Goal: Transaction & Acquisition: Download file/media

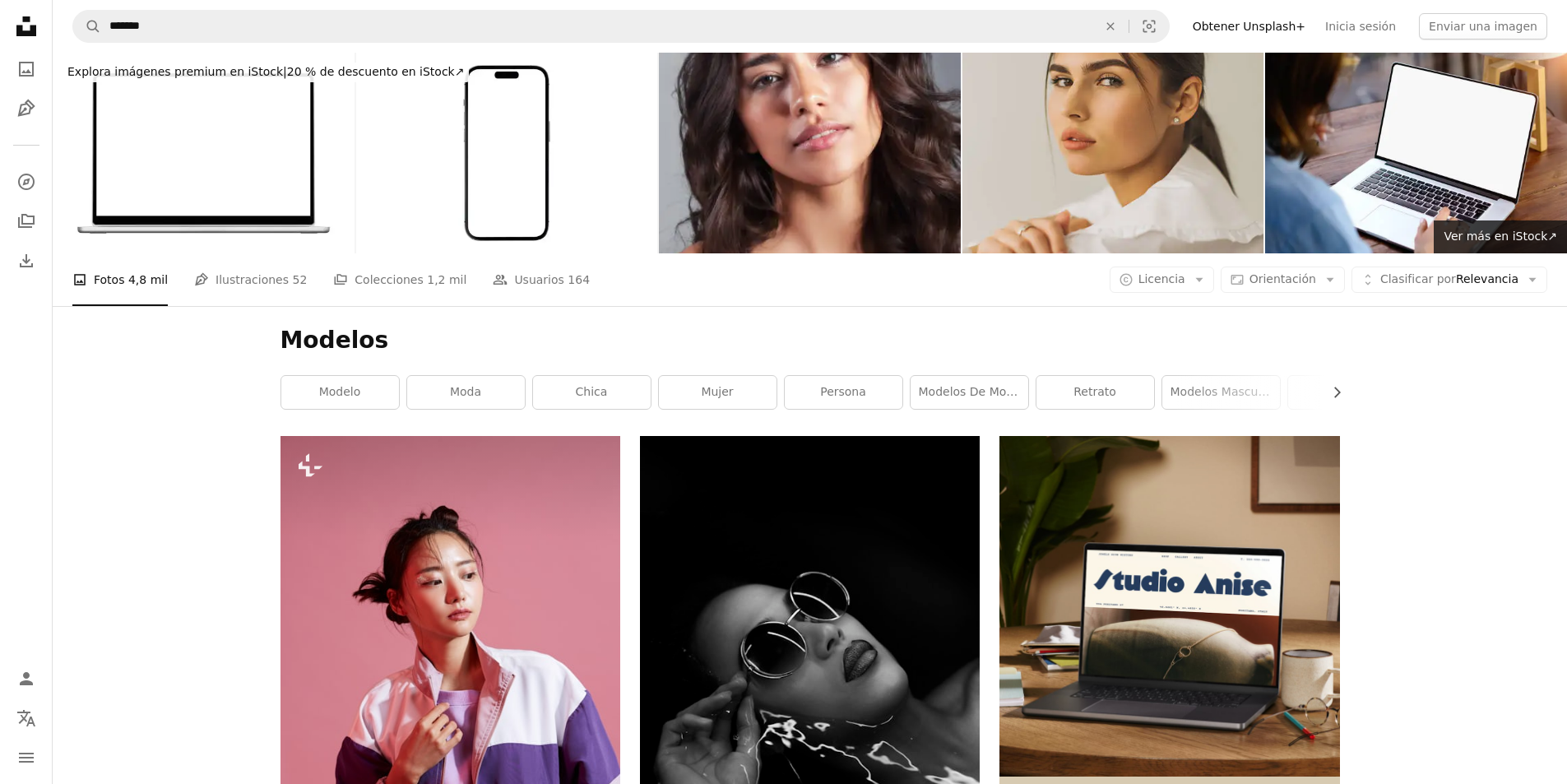
scroll to position [16810, 0]
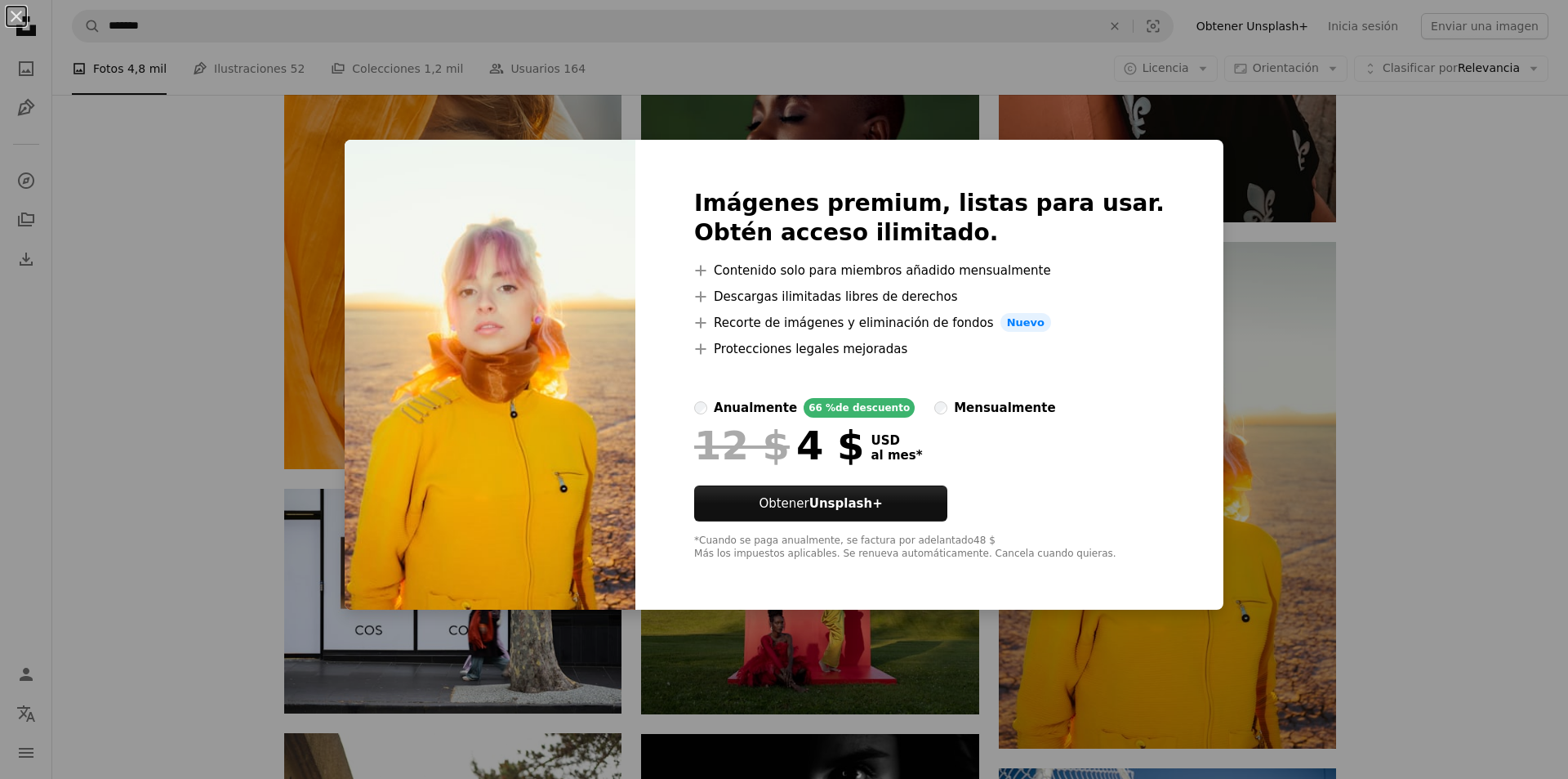
click at [1437, 496] on div "An X shape Imágenes premium, listas para usar. Obtén acceso ilimitado. A plus s…" at bounding box center [784, 389] width 1568 height 779
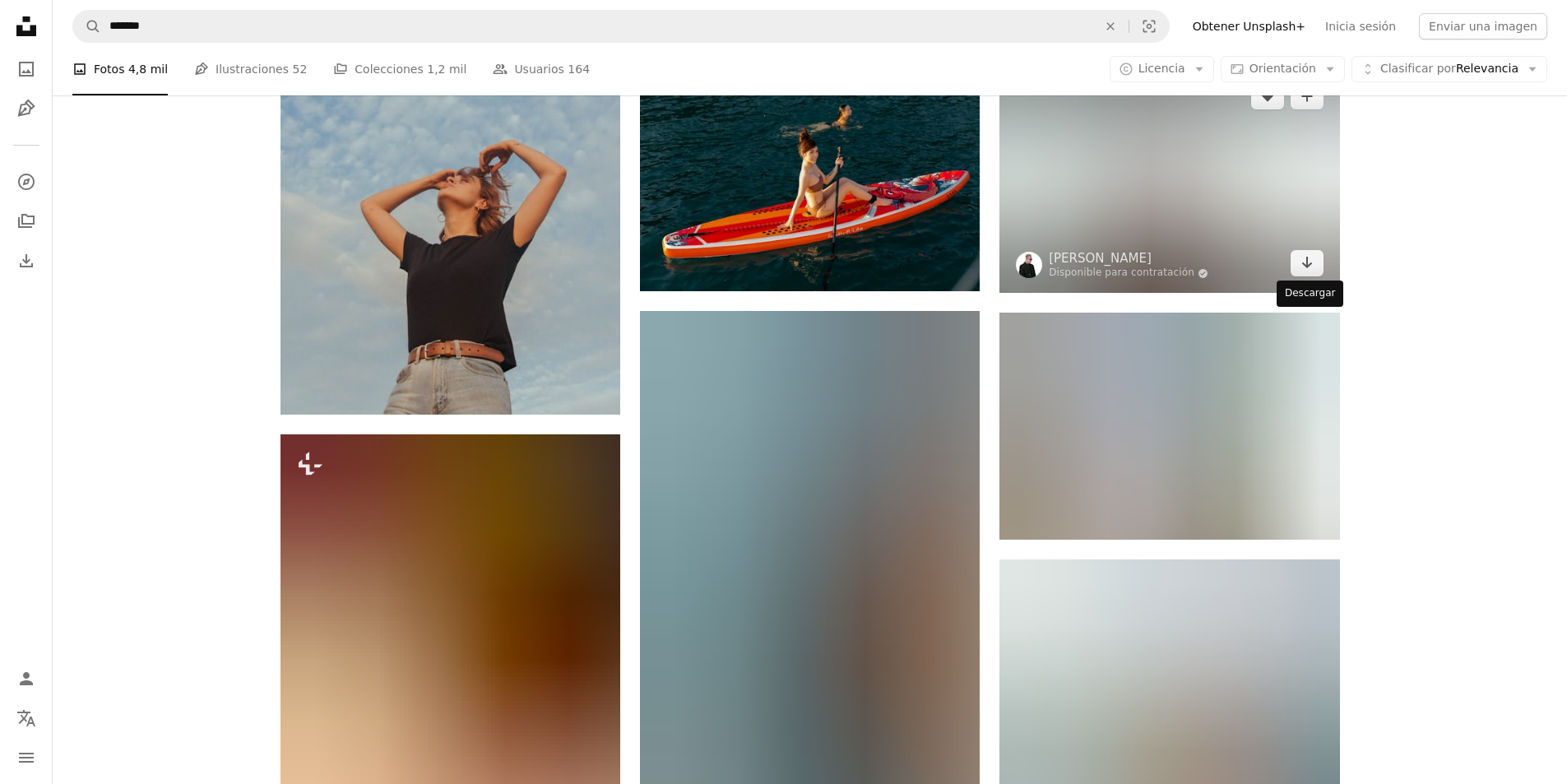
scroll to position [39915, 0]
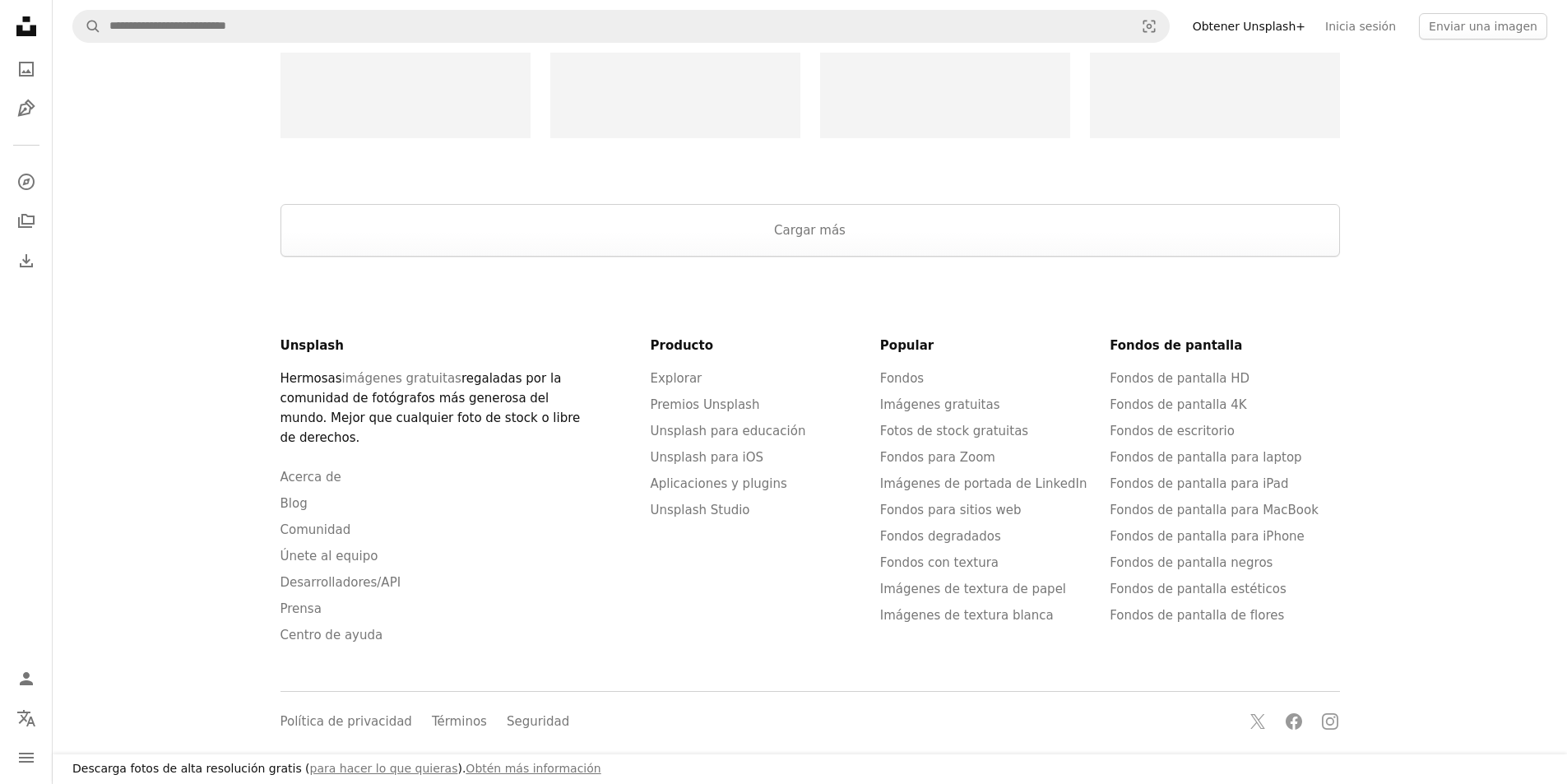
scroll to position [2631, 0]
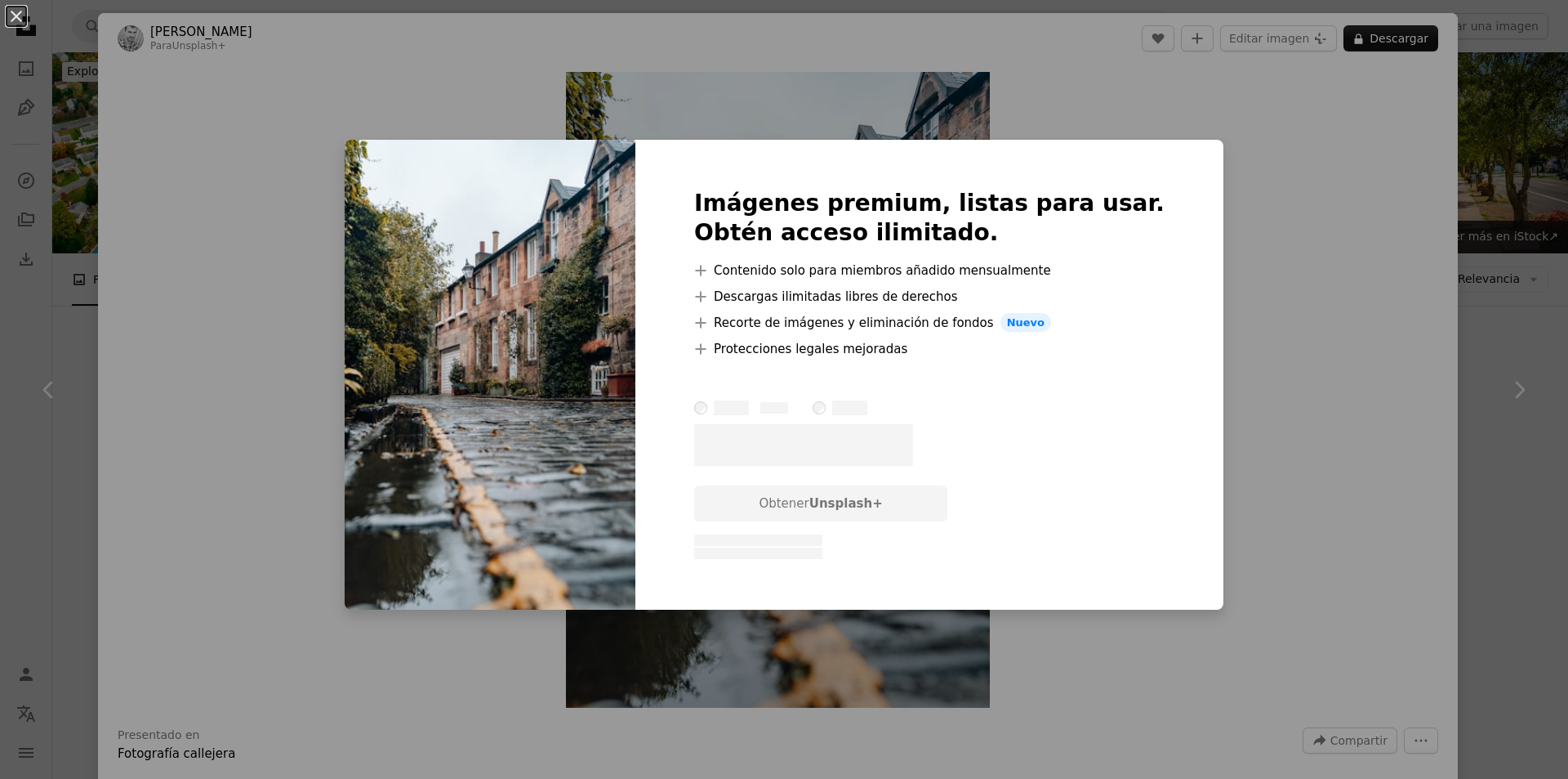
scroll to position [1307, 0]
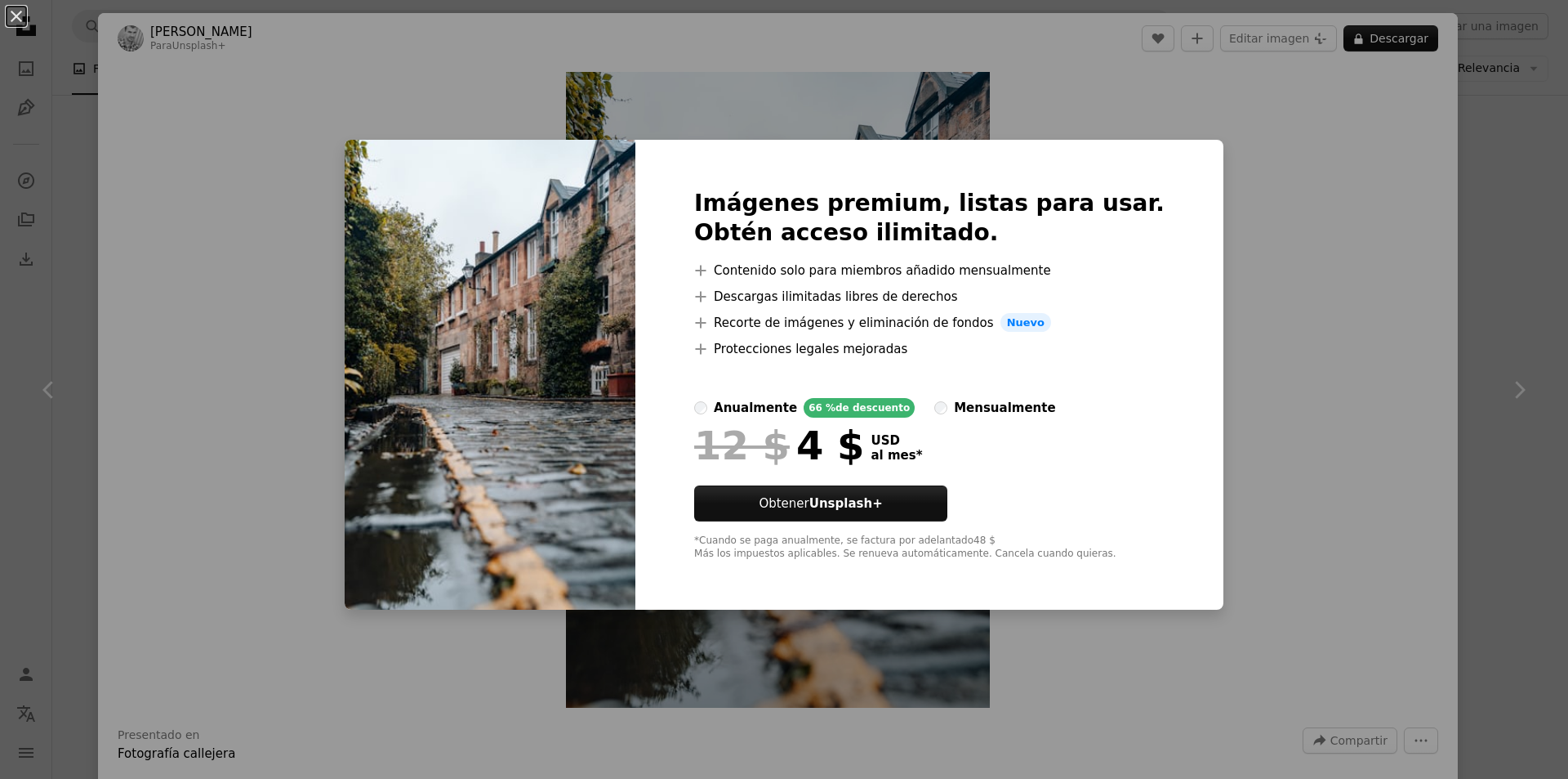
click at [1218, 223] on div "An X shape Imágenes premium, listas para usar. Obtén acceso ilimitado. A plus s…" at bounding box center [784, 389] width 1568 height 779
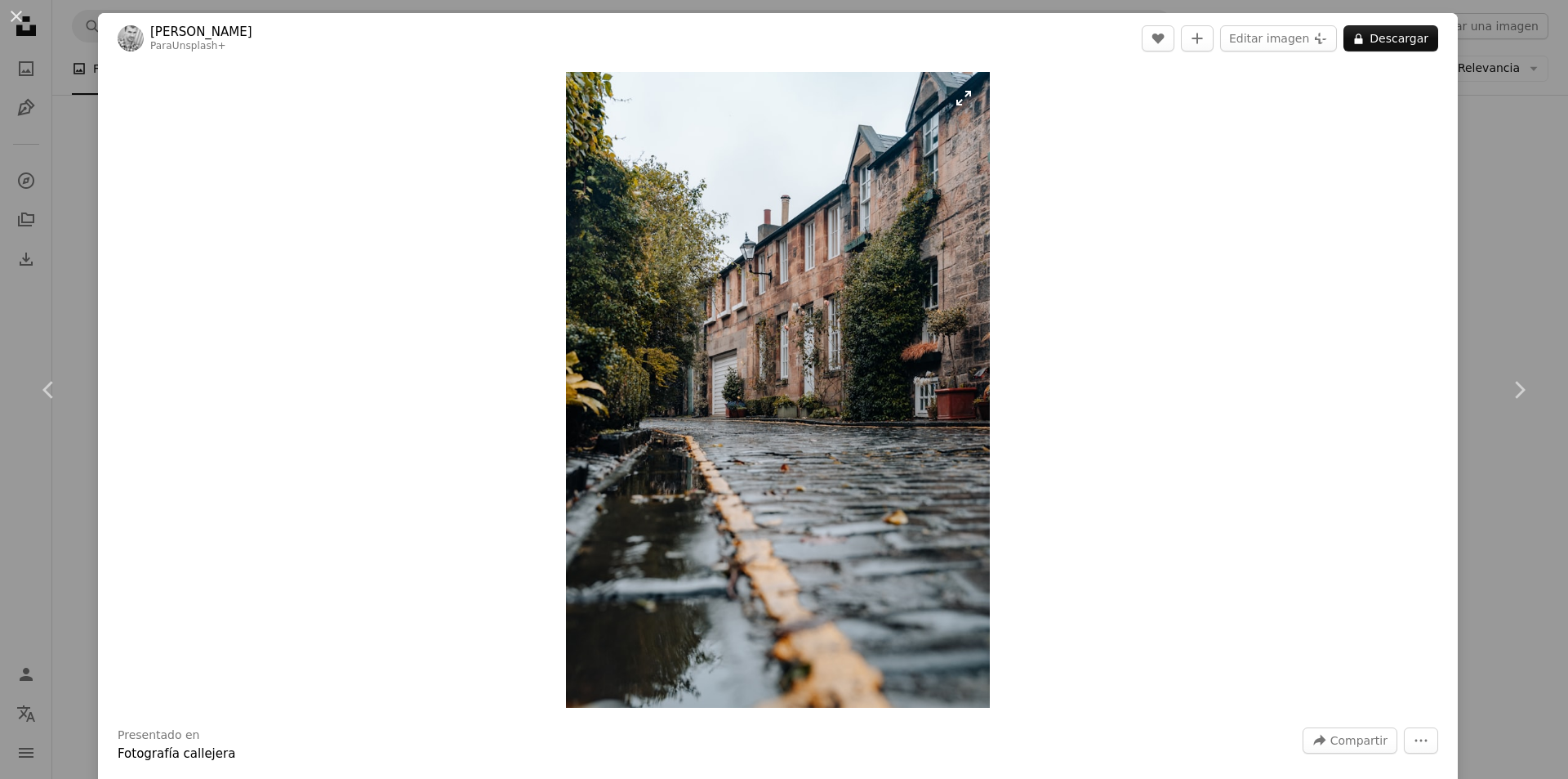
click at [796, 372] on img "Ampliar en esta imagen" at bounding box center [778, 390] width 424 height 636
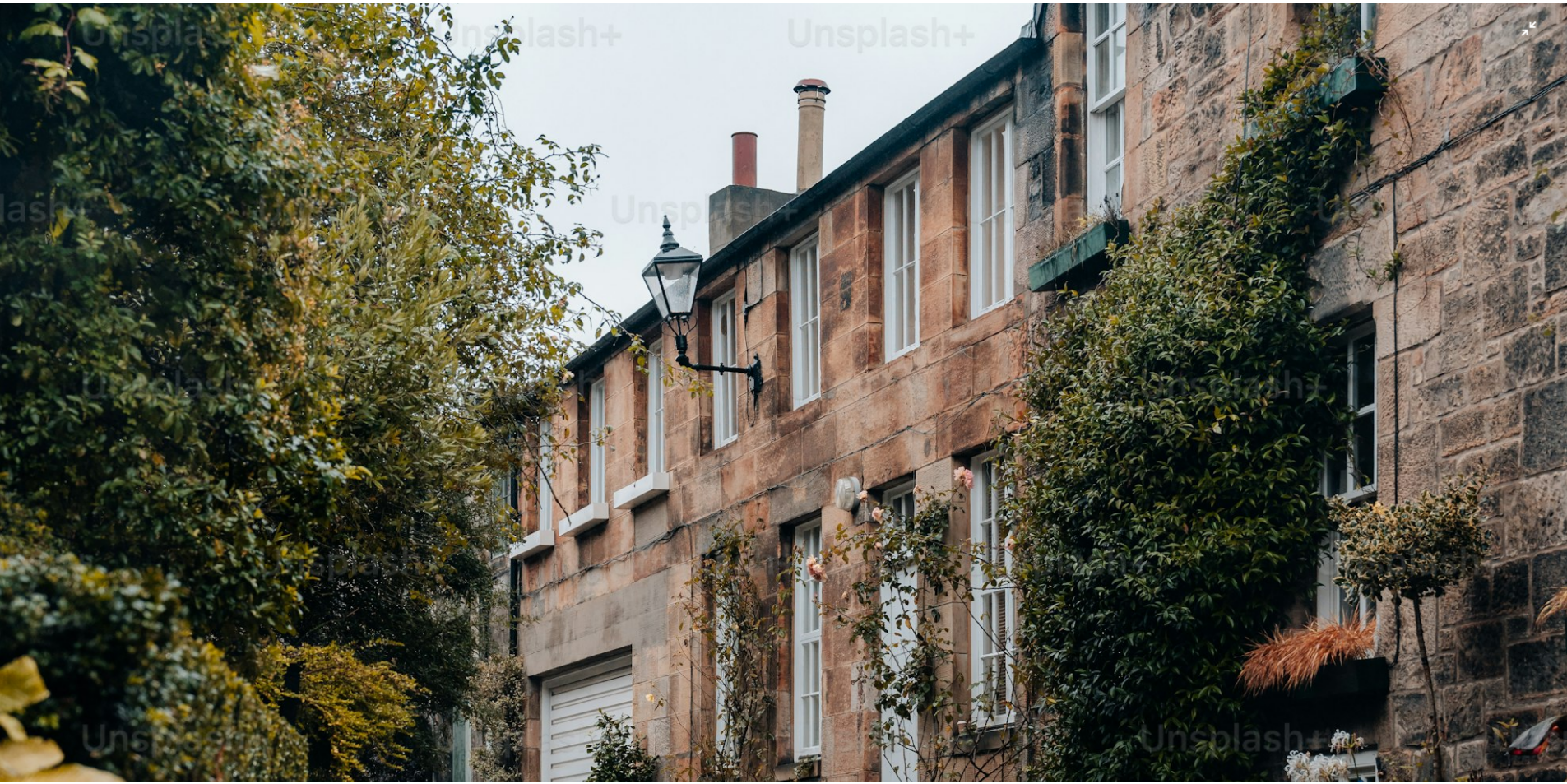
scroll to position [363, 0]
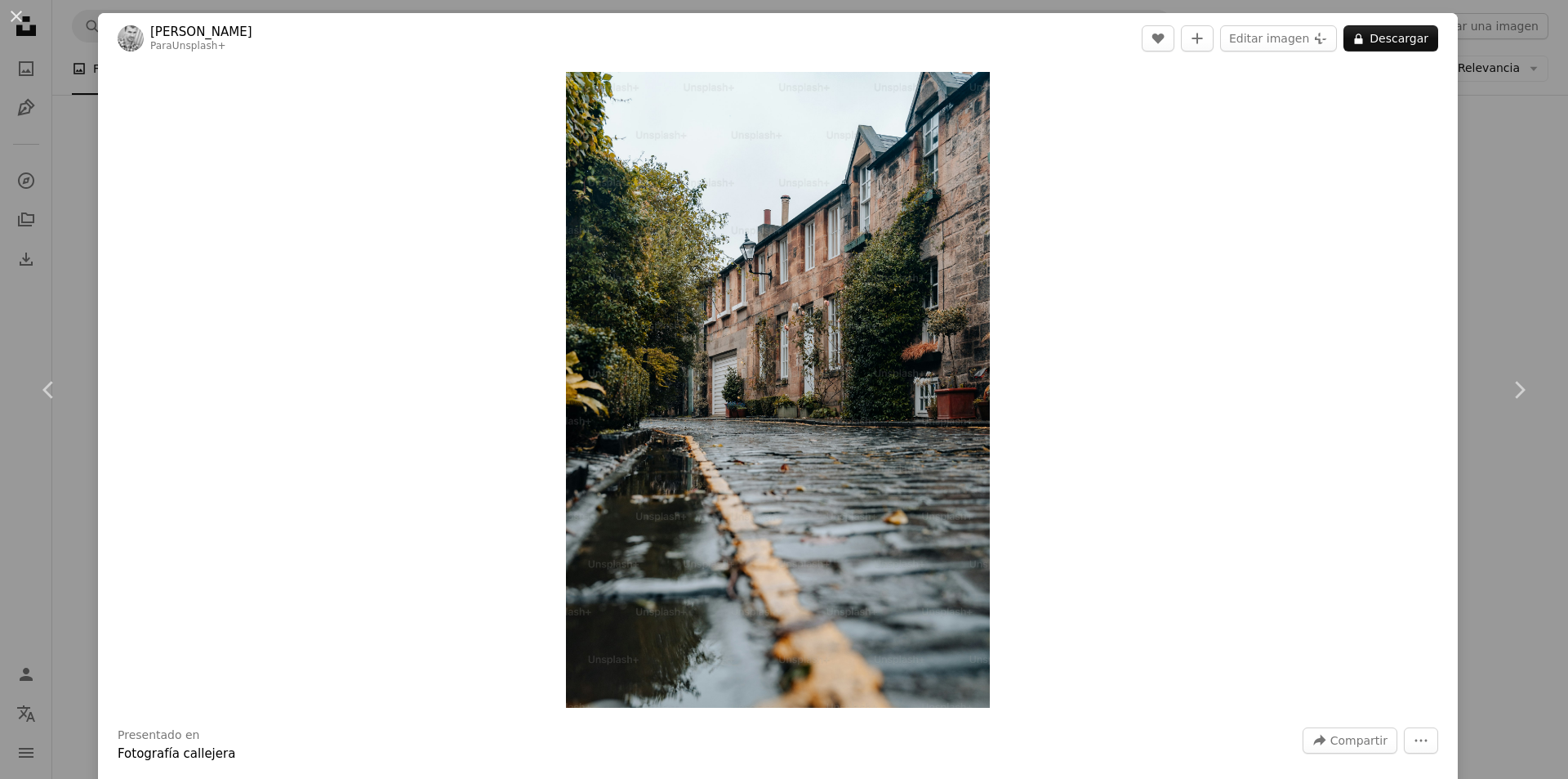
click at [1535, 487] on div "An X shape Chevron left Chevron right [PERSON_NAME] Para Unsplash+ A heart A pl…" at bounding box center [784, 389] width 1568 height 779
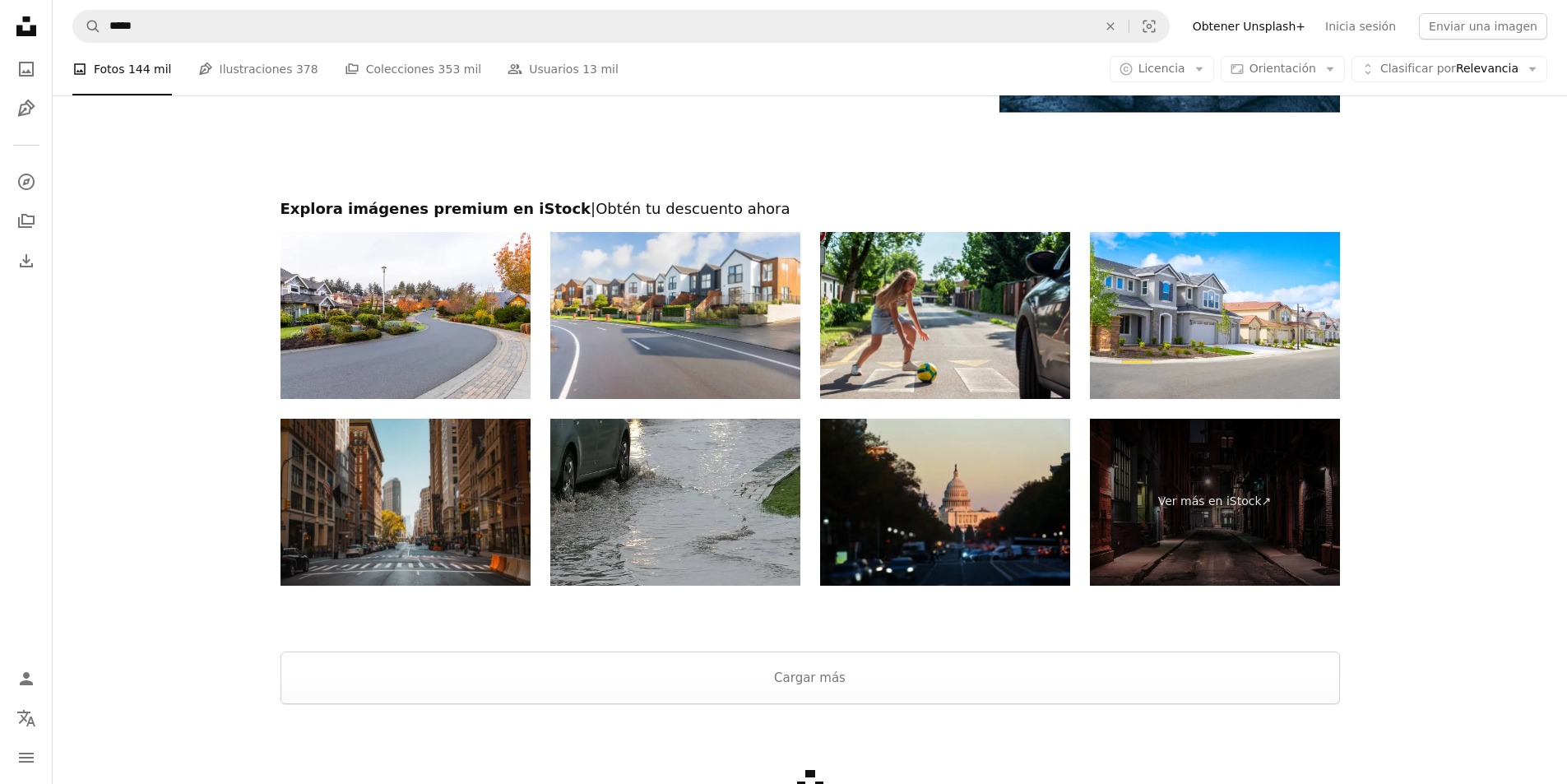
scroll to position [4193, 0]
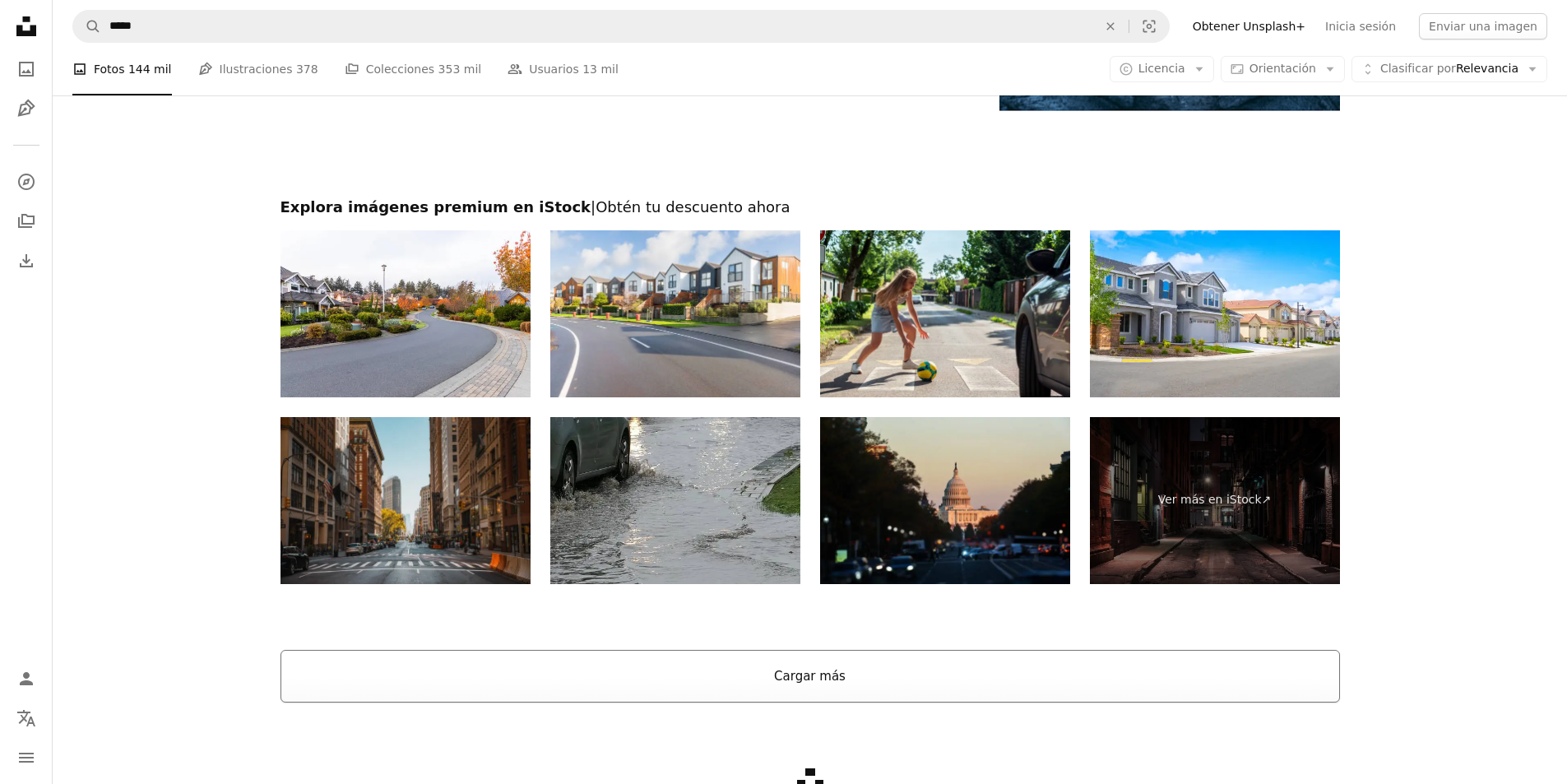
click at [937, 679] on button "Cargar más" at bounding box center [809, 675] width 1059 height 53
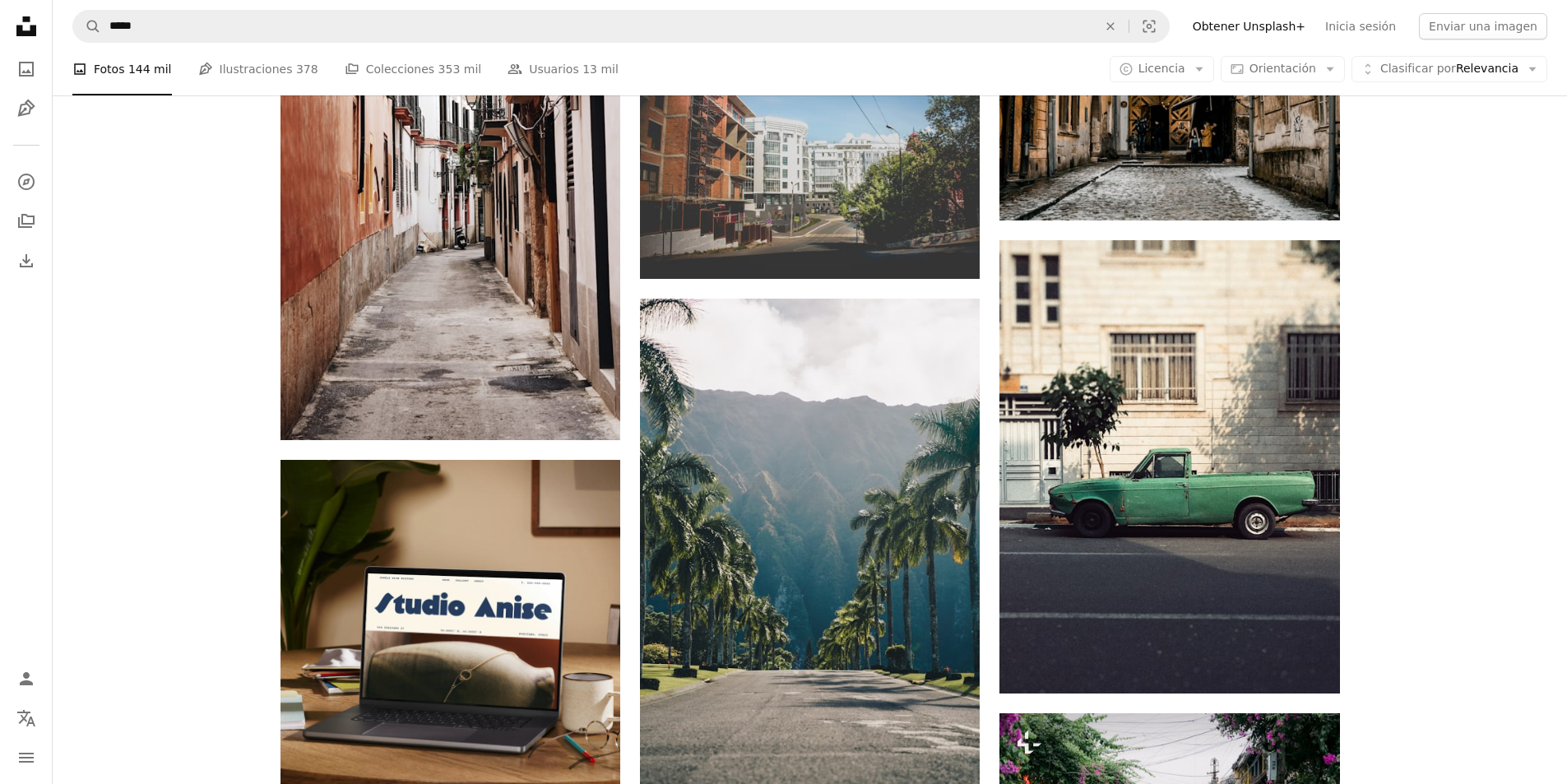
scroll to position [4769, 0]
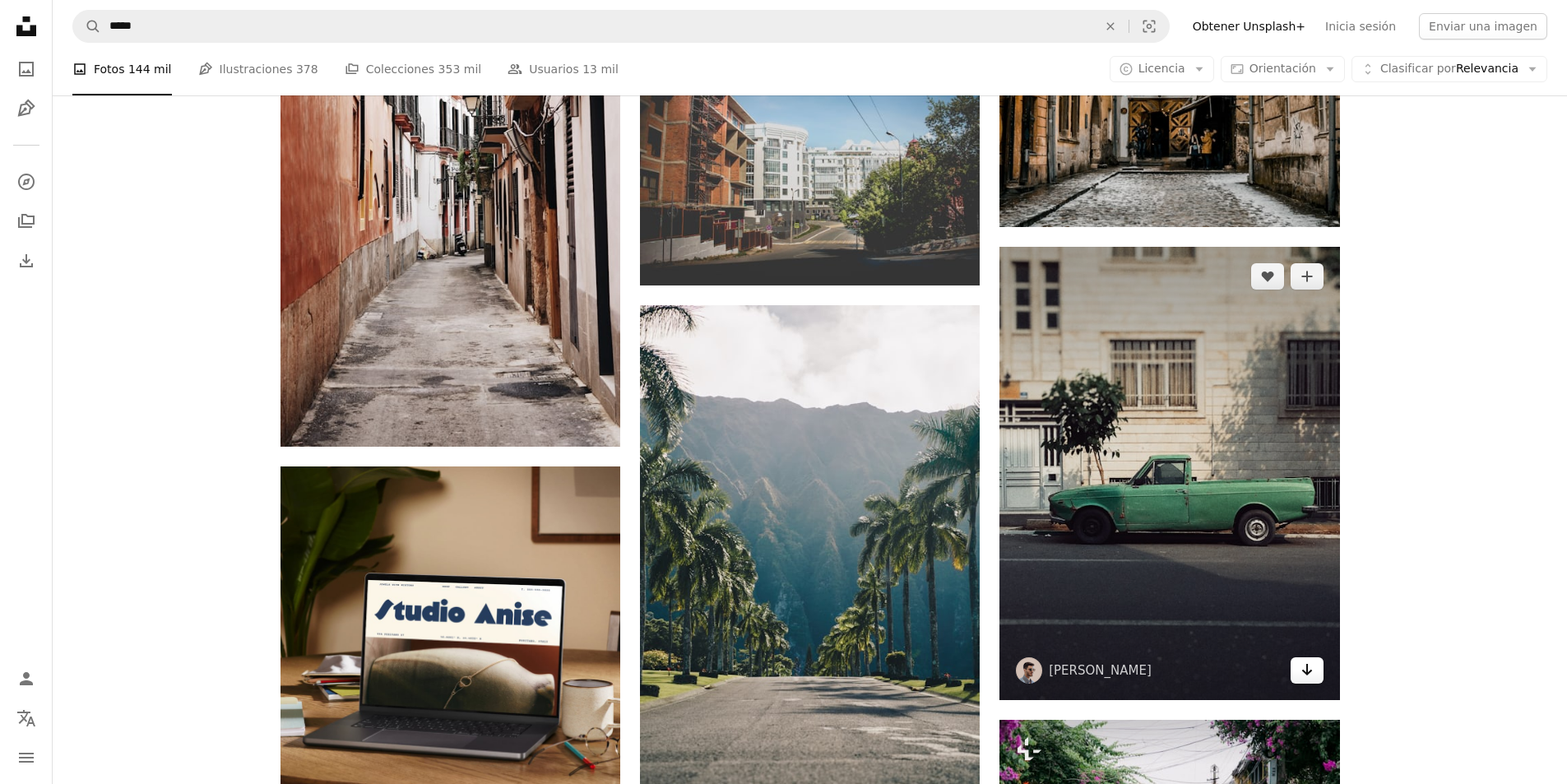
click at [1314, 679] on link "Arrow pointing down" at bounding box center [1308, 670] width 33 height 26
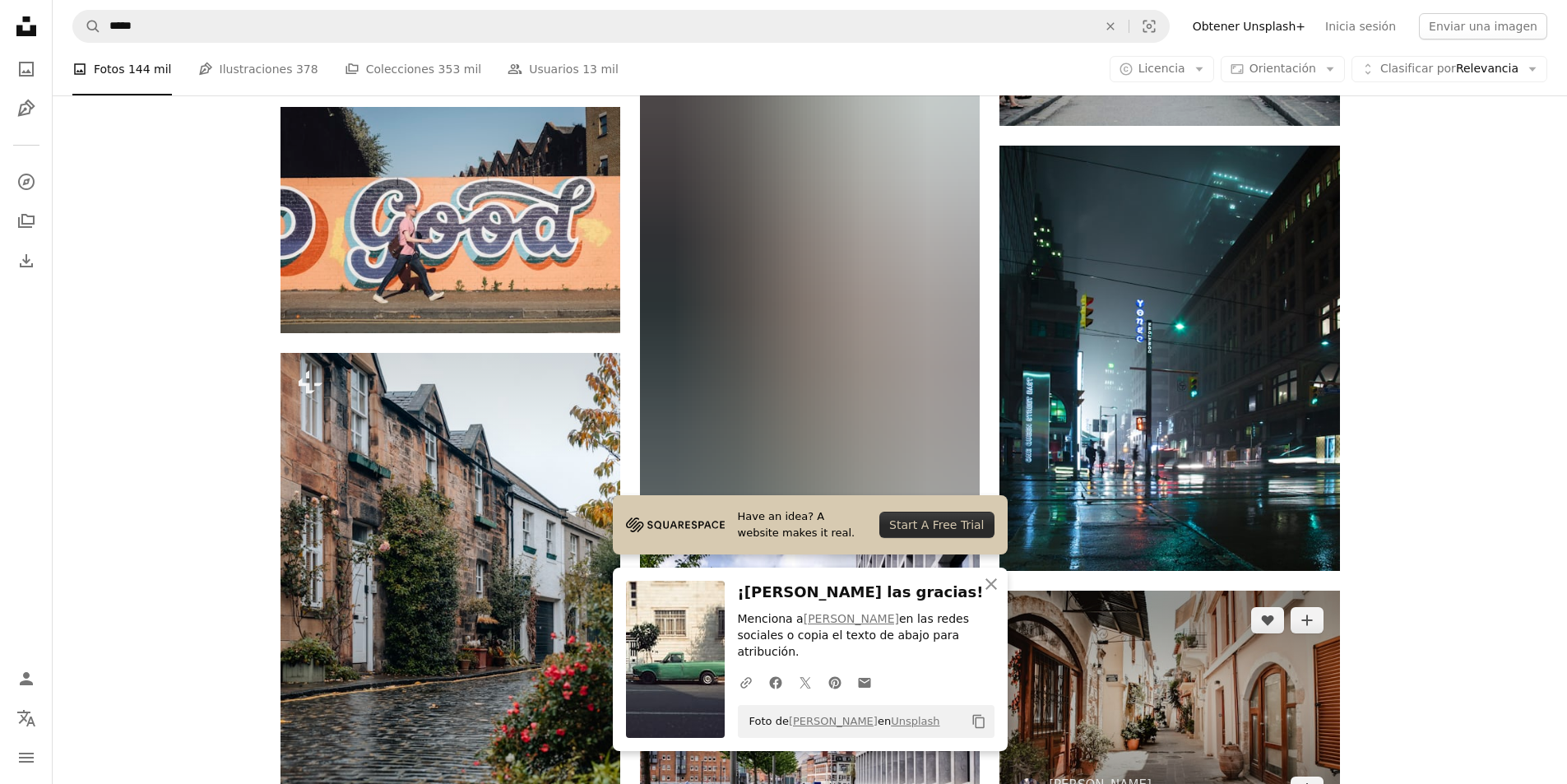
scroll to position [5592, 0]
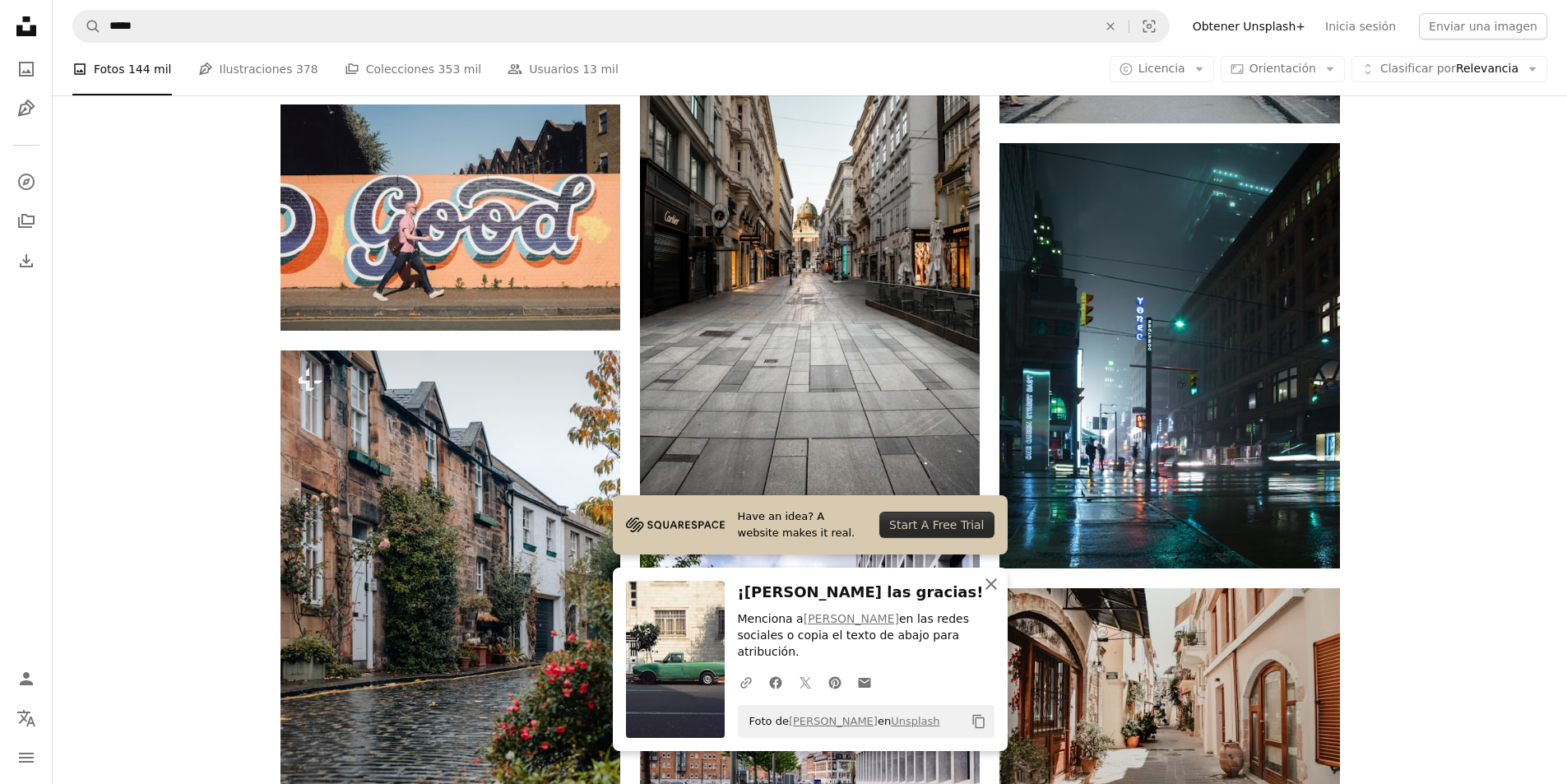
click at [994, 590] on icon "button" at bounding box center [991, 583] width 11 height 11
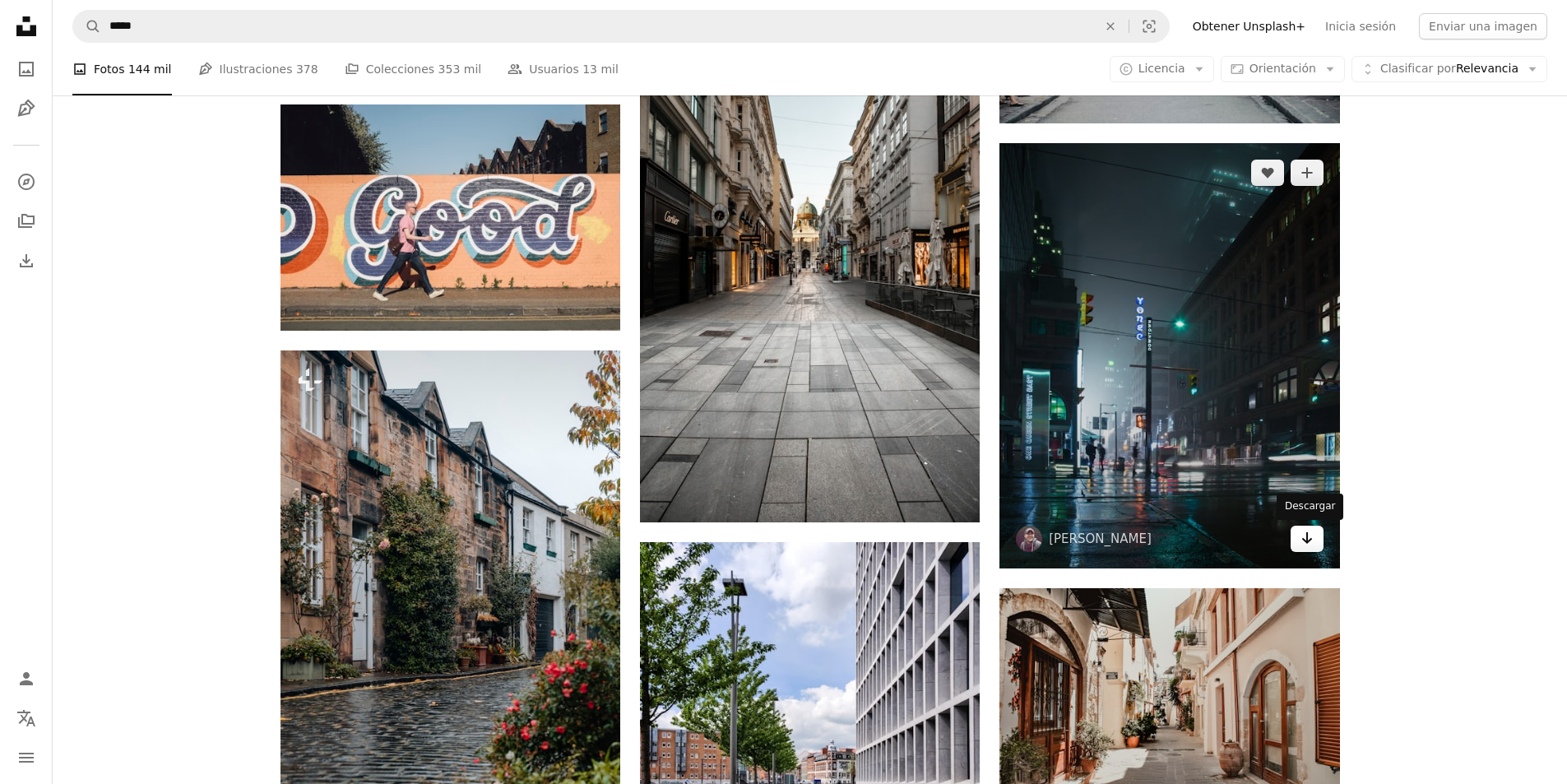
click at [1306, 543] on icon "Arrow pointing down" at bounding box center [1307, 538] width 13 height 20
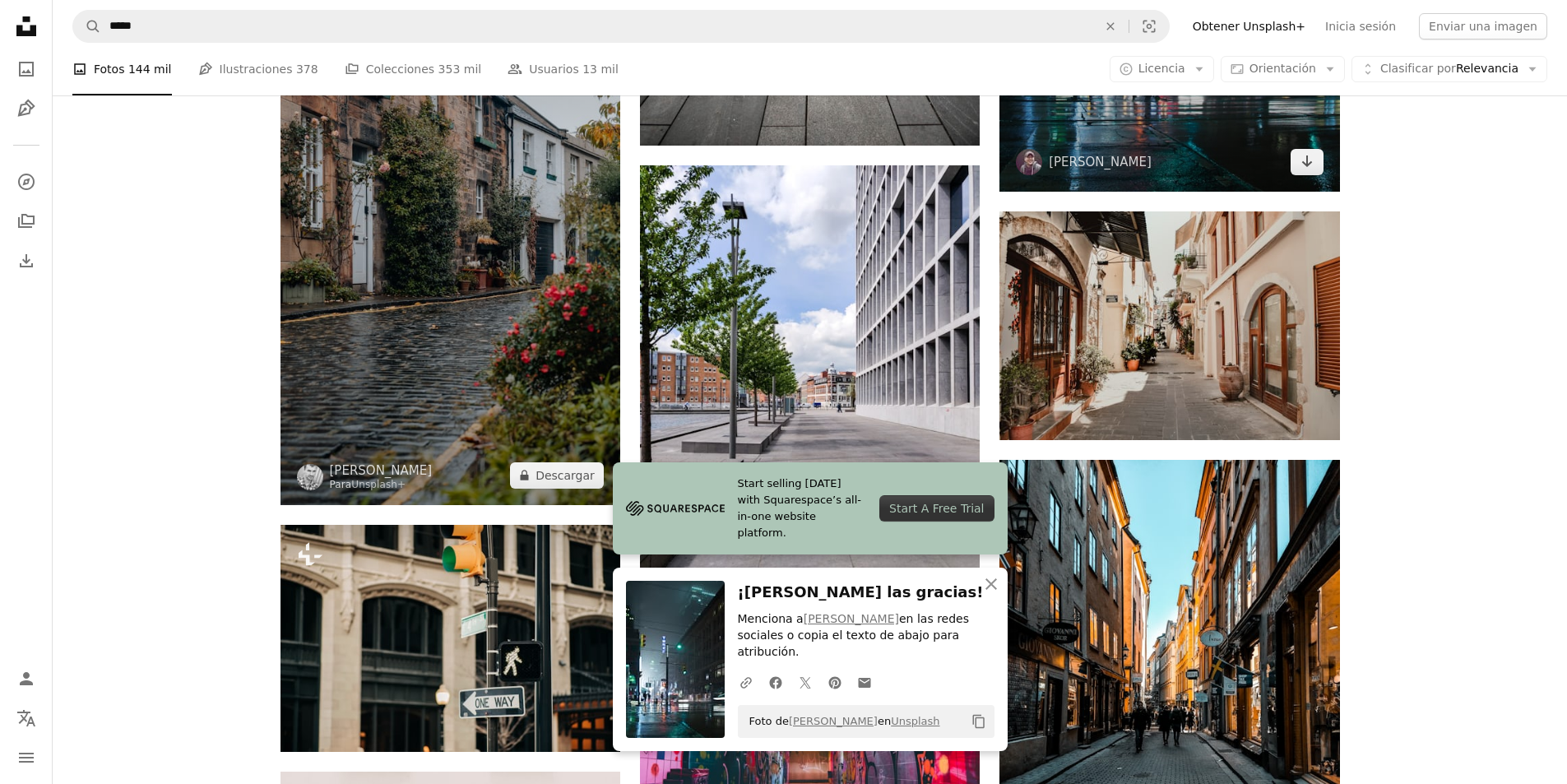
scroll to position [6002, 0]
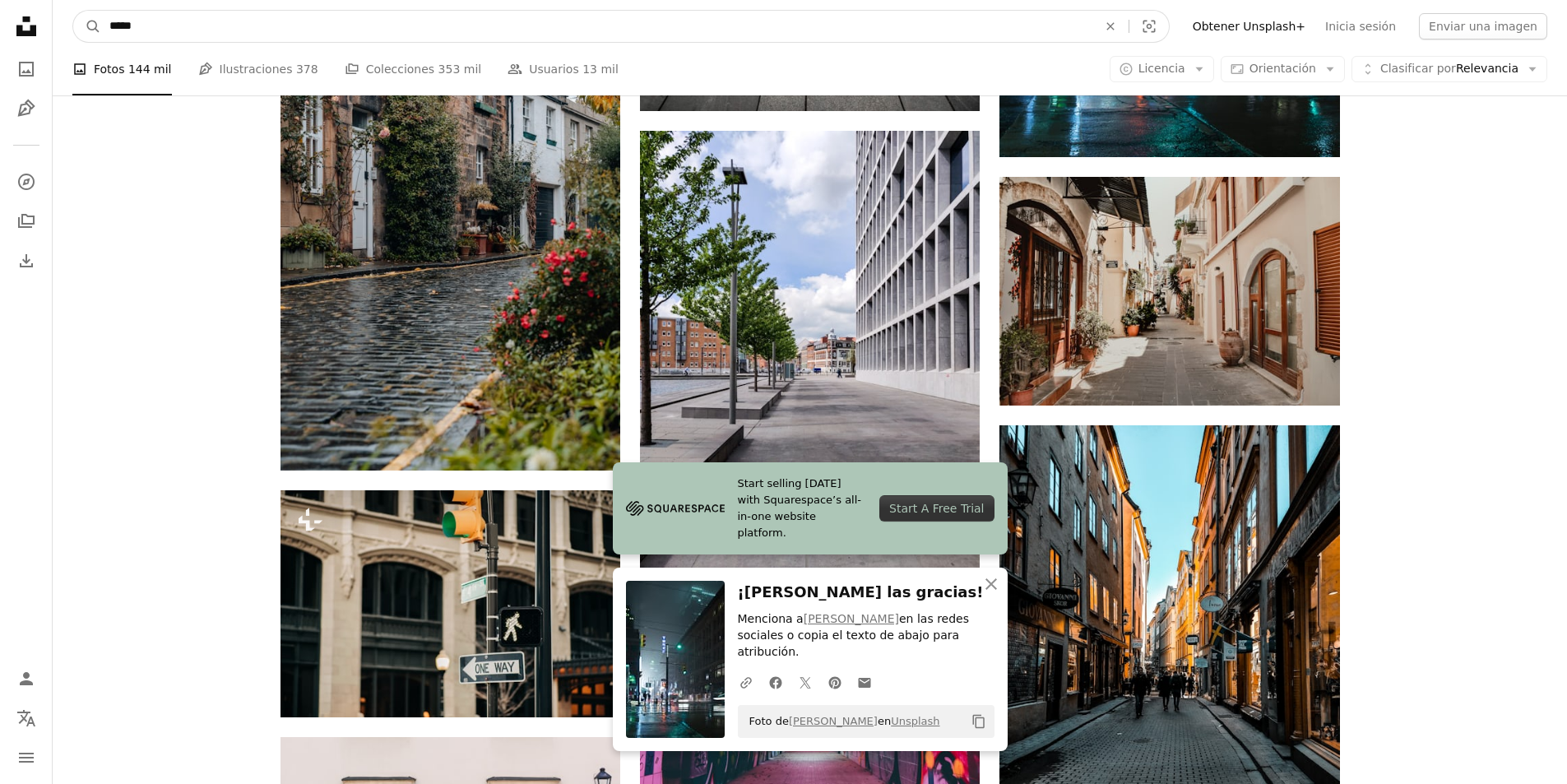
click at [502, 29] on input "*****" at bounding box center [597, 26] width 991 height 31
click at [502, 29] on input "*****" at bounding box center [597, 26] width 991 height 31
type input "*"
type input "**********"
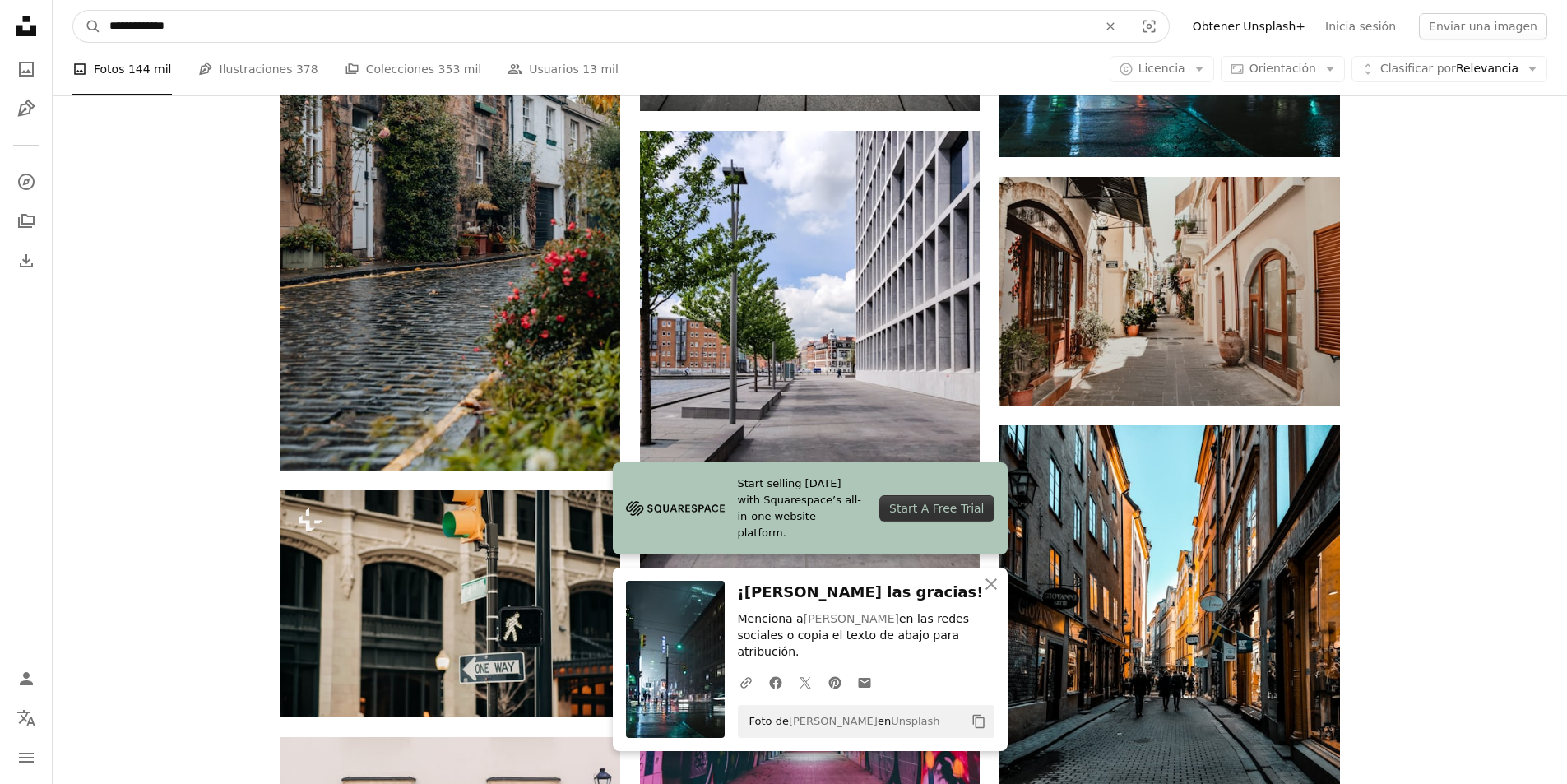
click at [74, 10] on button "A magnifying glass" at bounding box center [87, 26] width 28 height 31
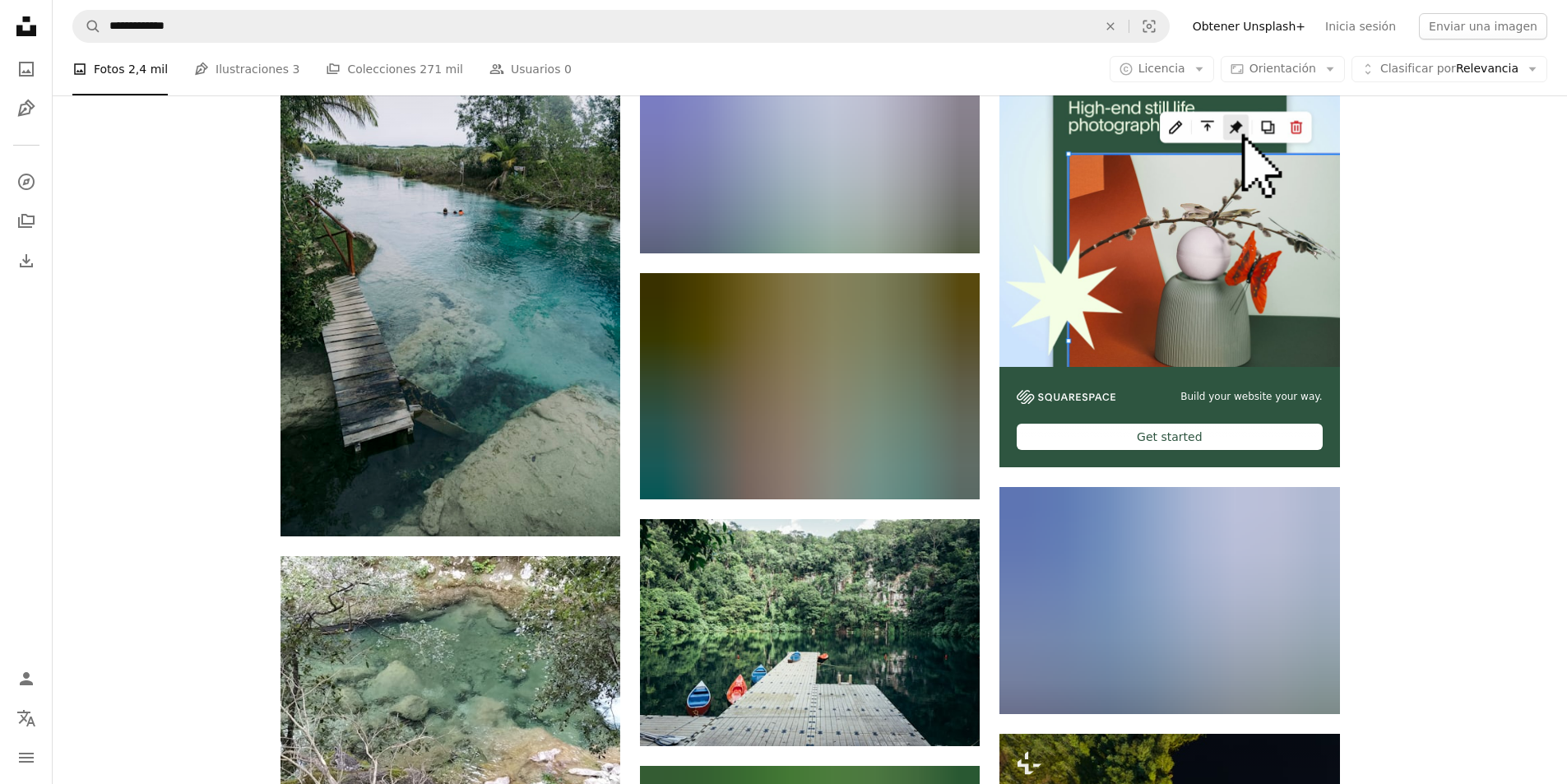
scroll to position [576, 0]
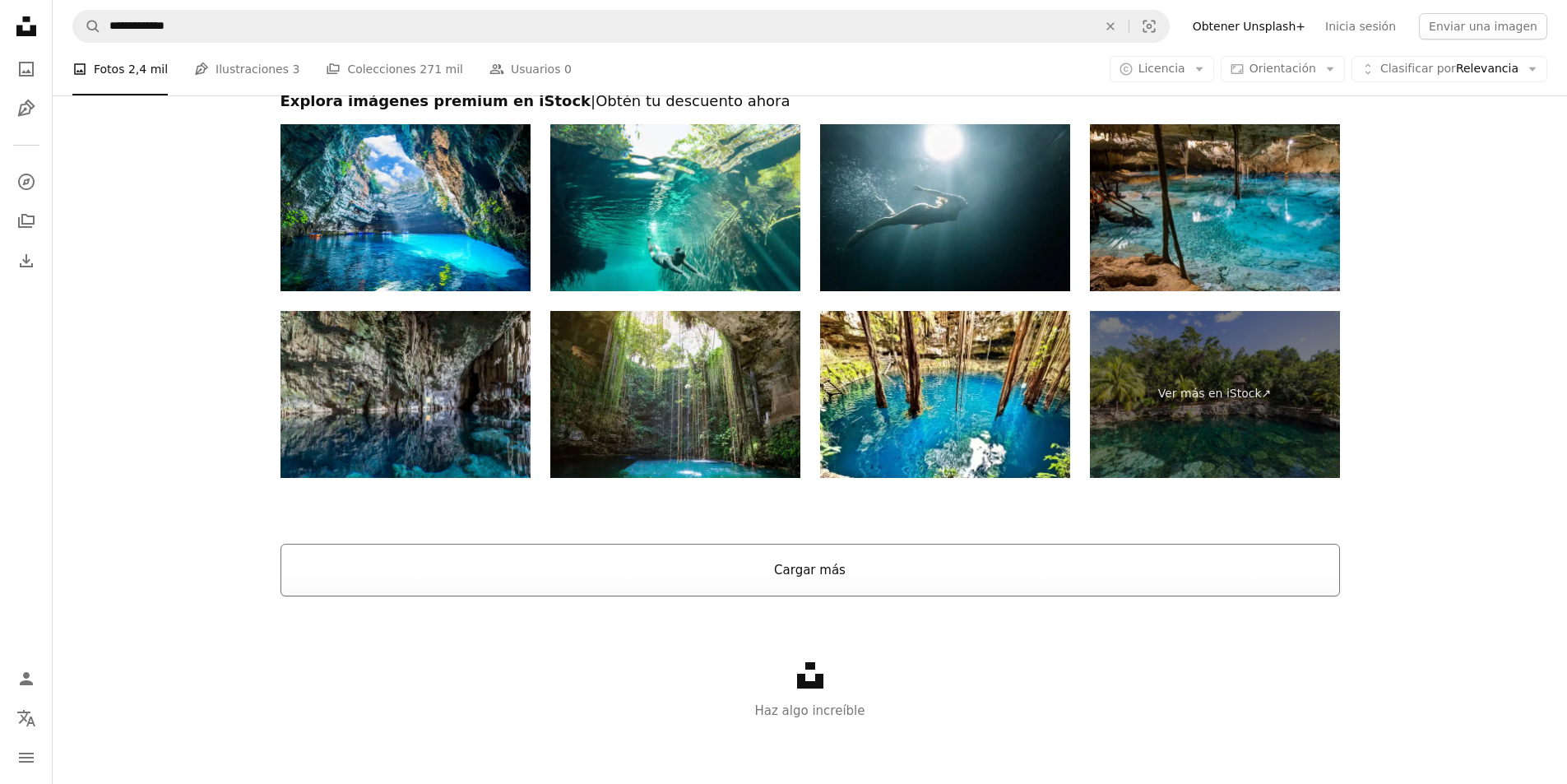
click at [975, 570] on button "Cargar más" at bounding box center [809, 570] width 1059 height 53
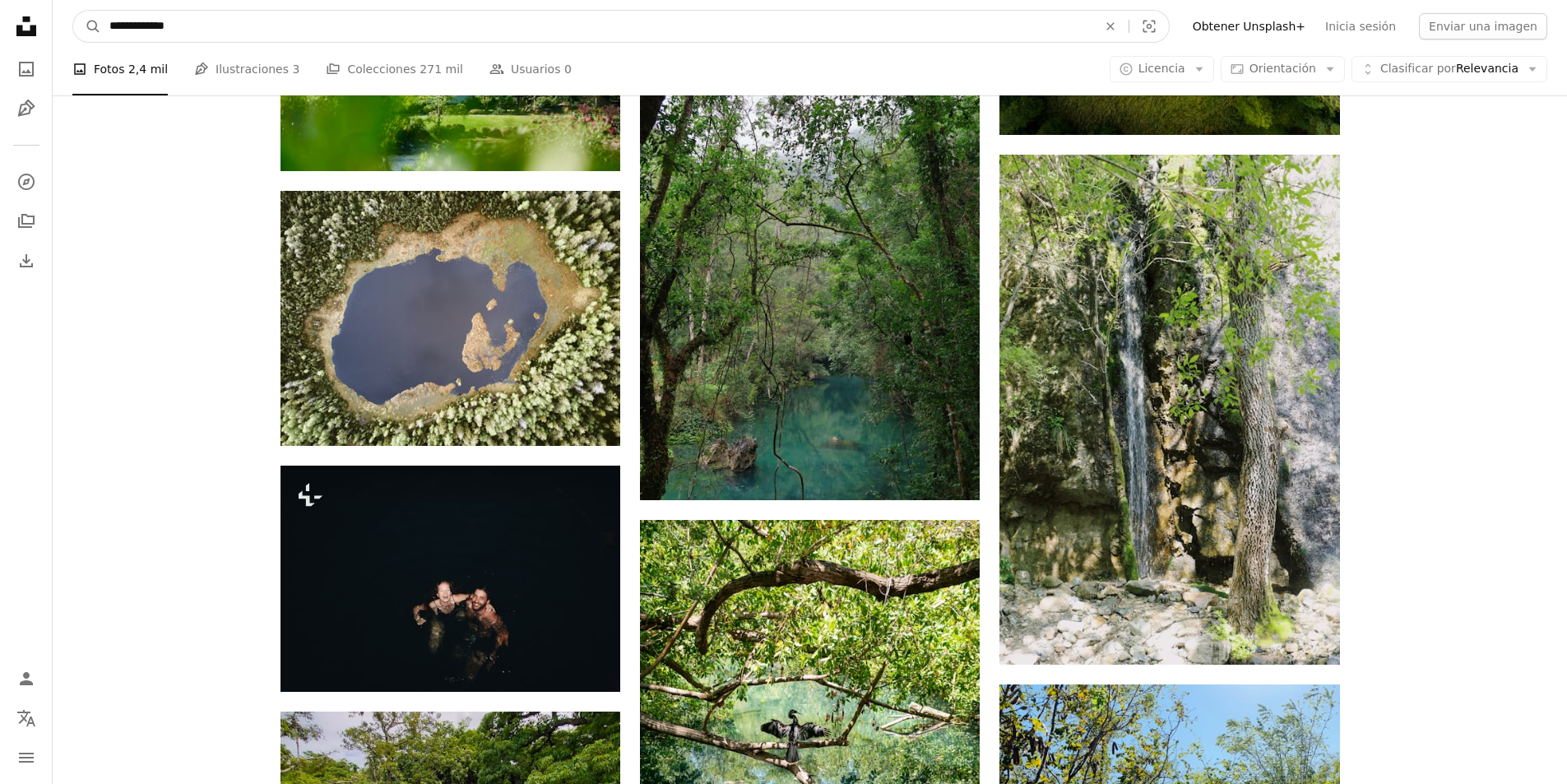
scroll to position [9218, 0]
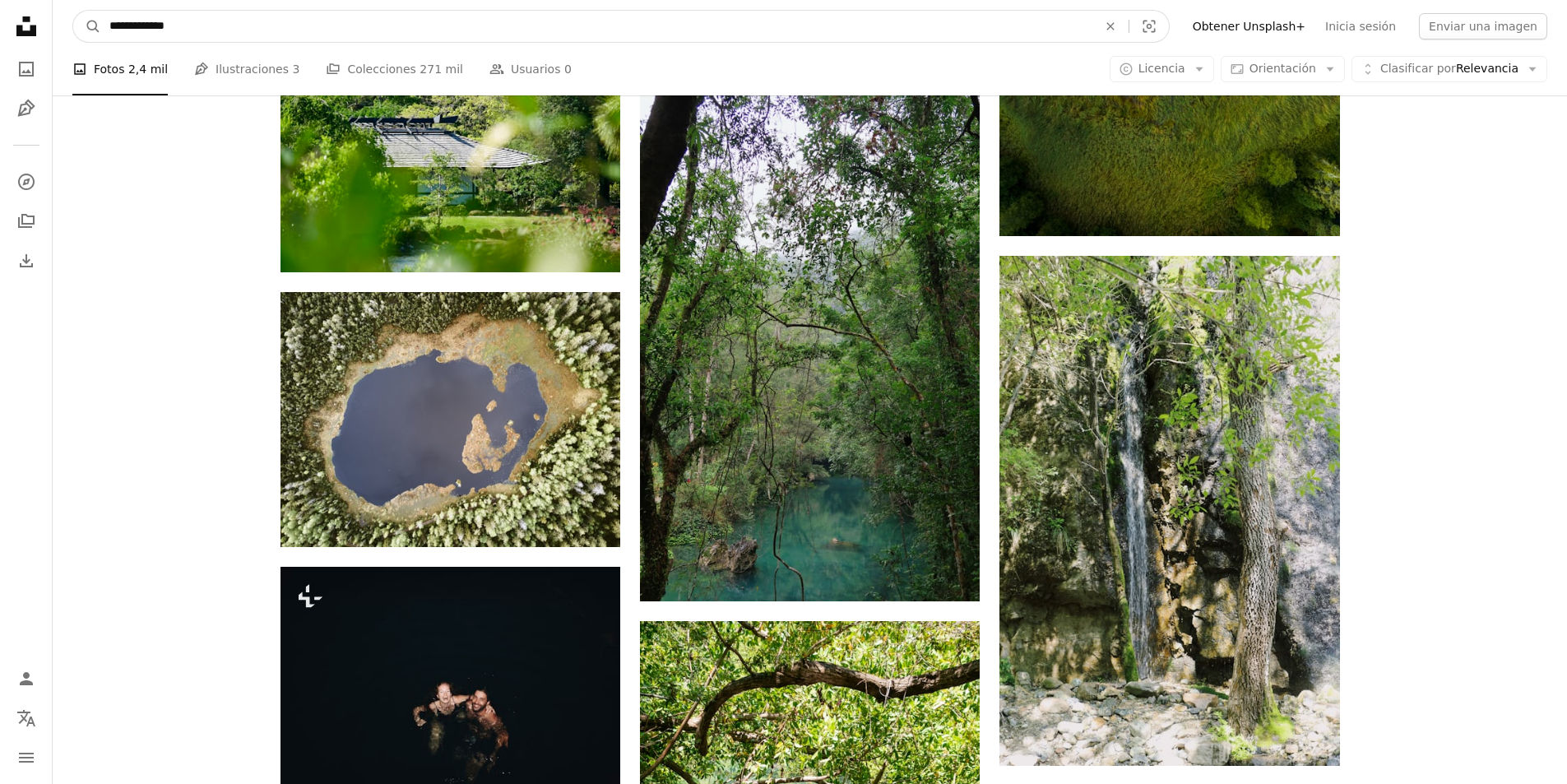
drag, startPoint x: 199, startPoint y: 28, endPoint x: 67, endPoint y: -2, distance: 135.4
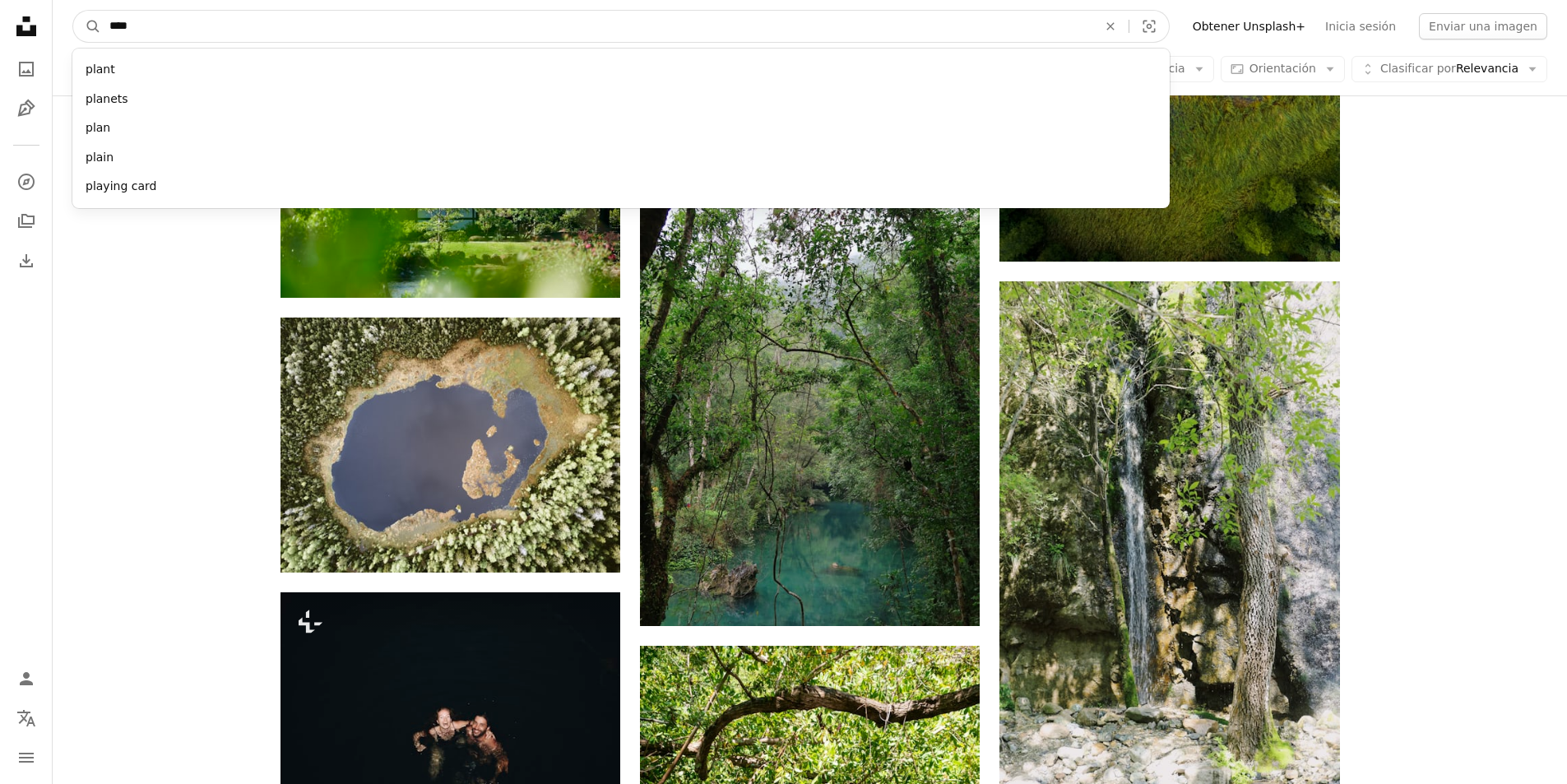
type input "*****"
click button "A magnifying glass" at bounding box center [87, 26] width 28 height 31
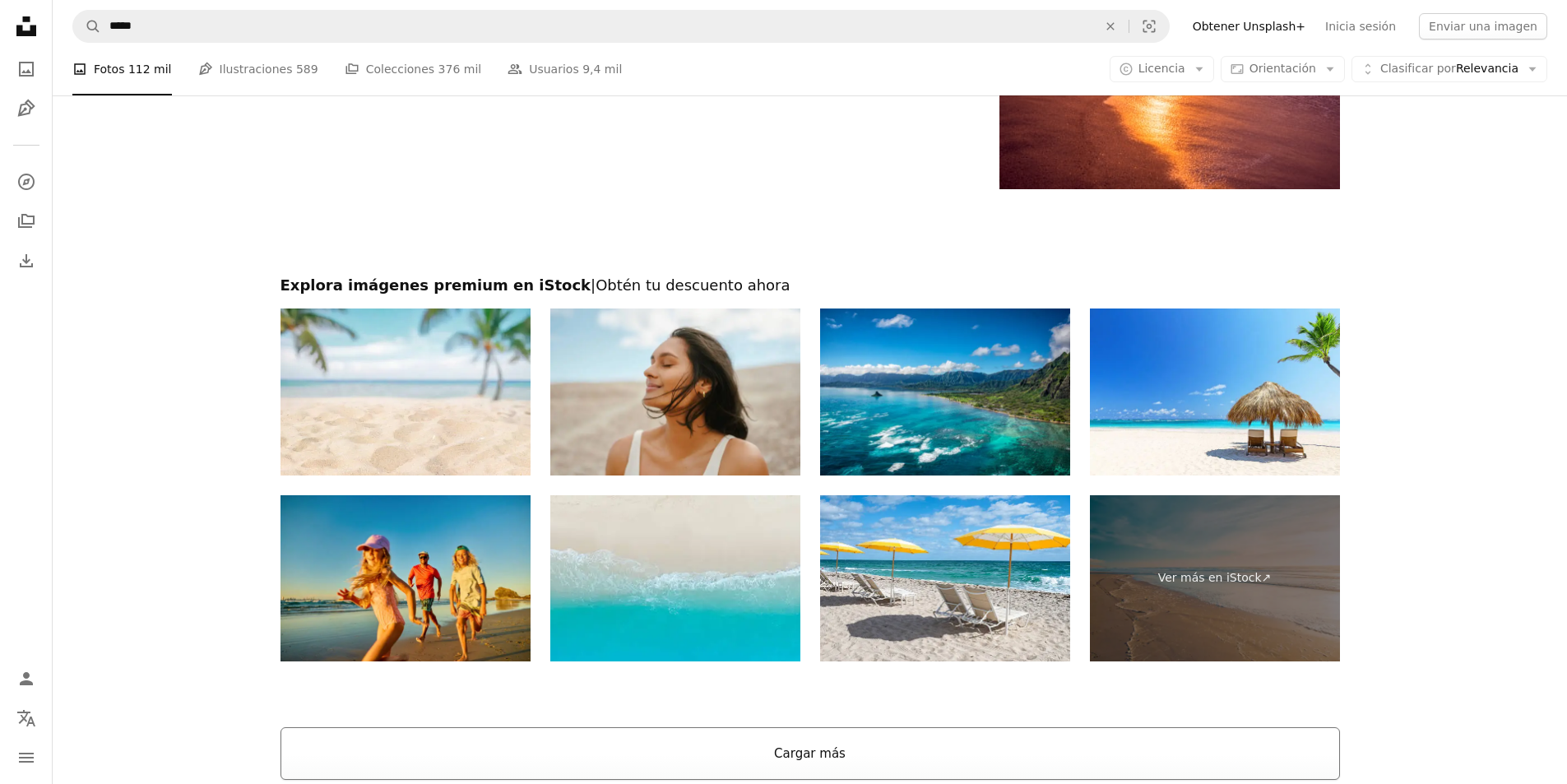
scroll to position [3371, 0]
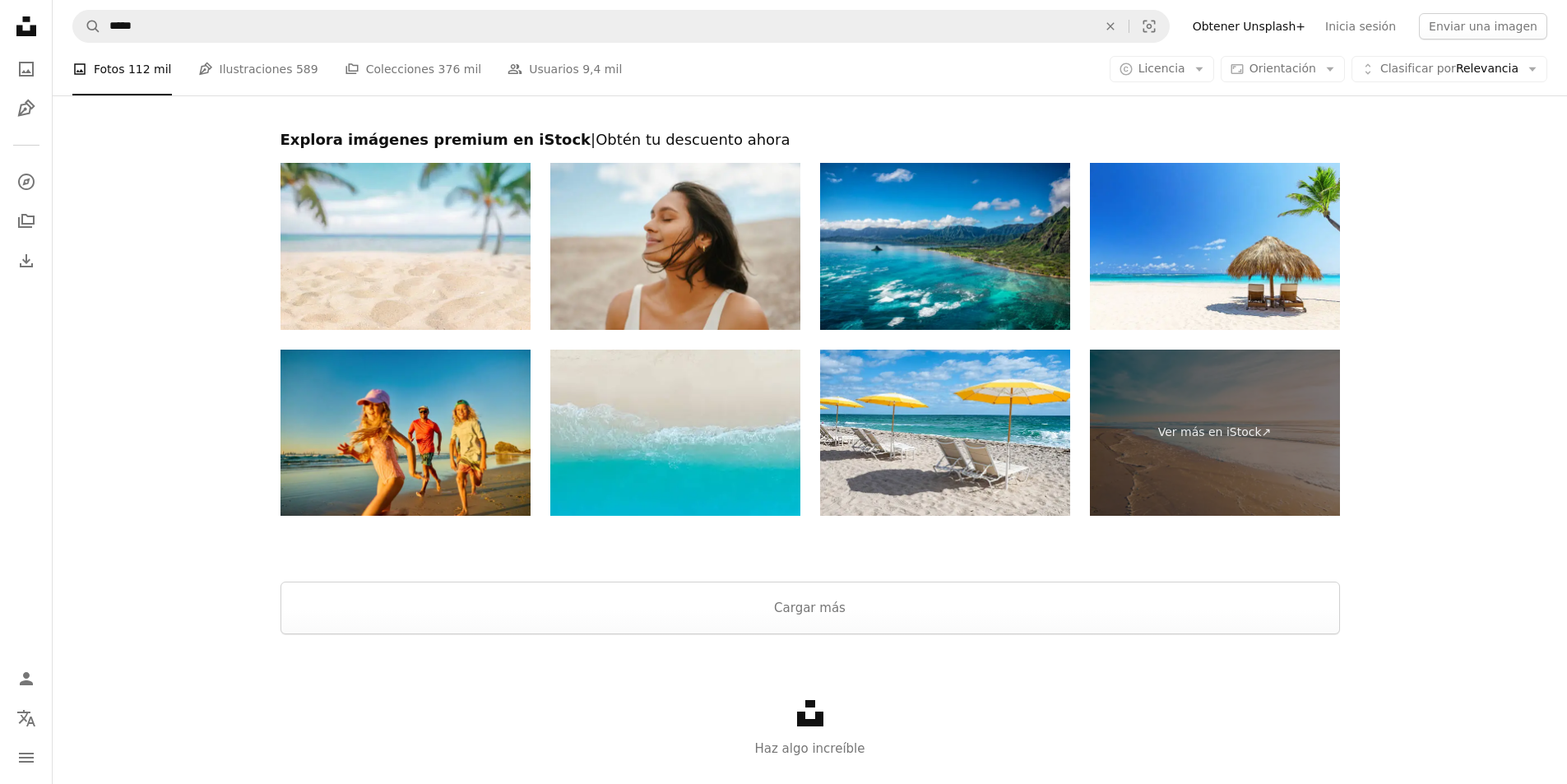
click at [995, 635] on div "Unsplash logo Haz algo increíble" at bounding box center [809, 729] width 1514 height 190
click at [985, 614] on button "Cargar más" at bounding box center [809, 608] width 1059 height 53
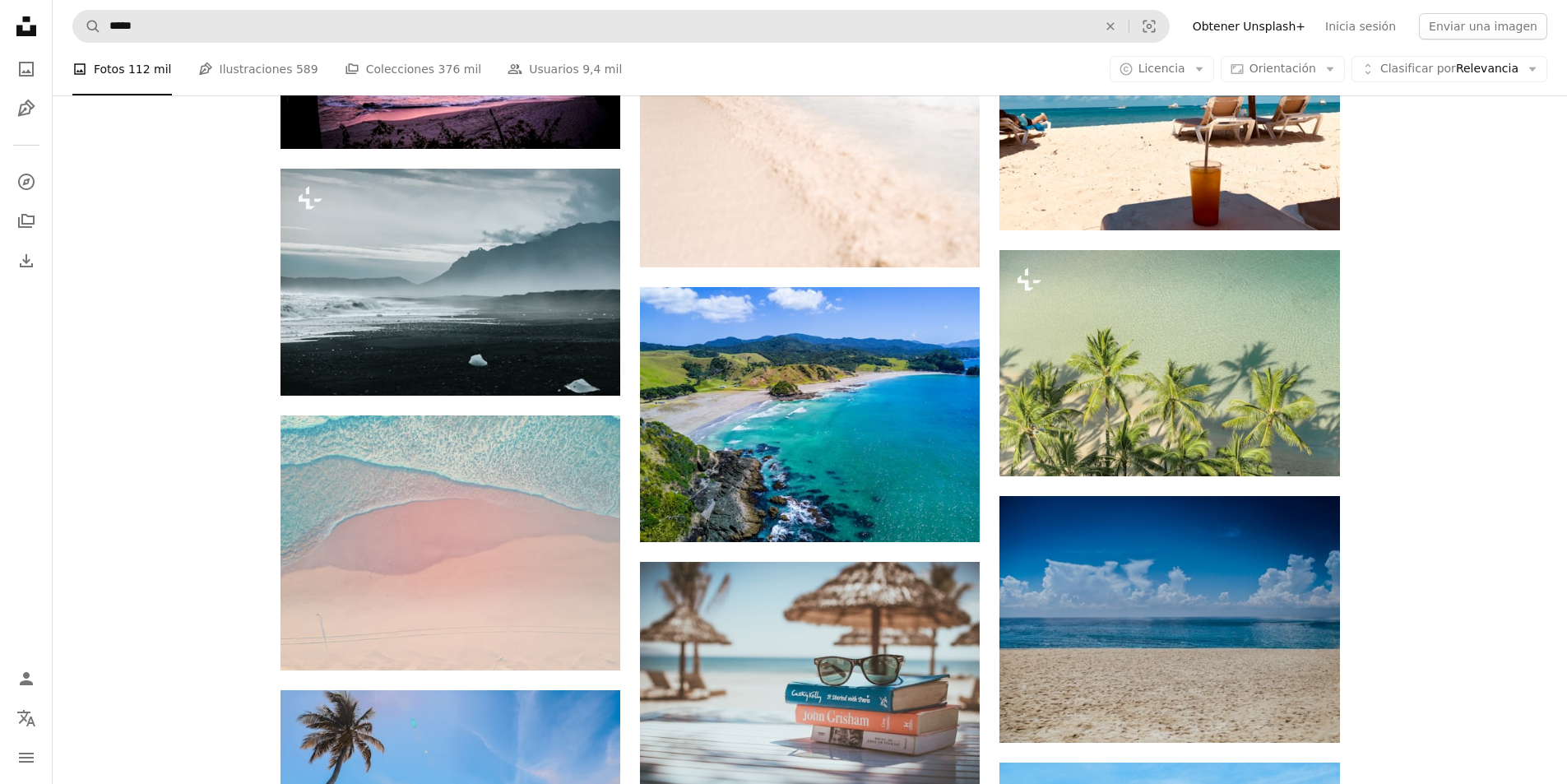
scroll to position [18912, 0]
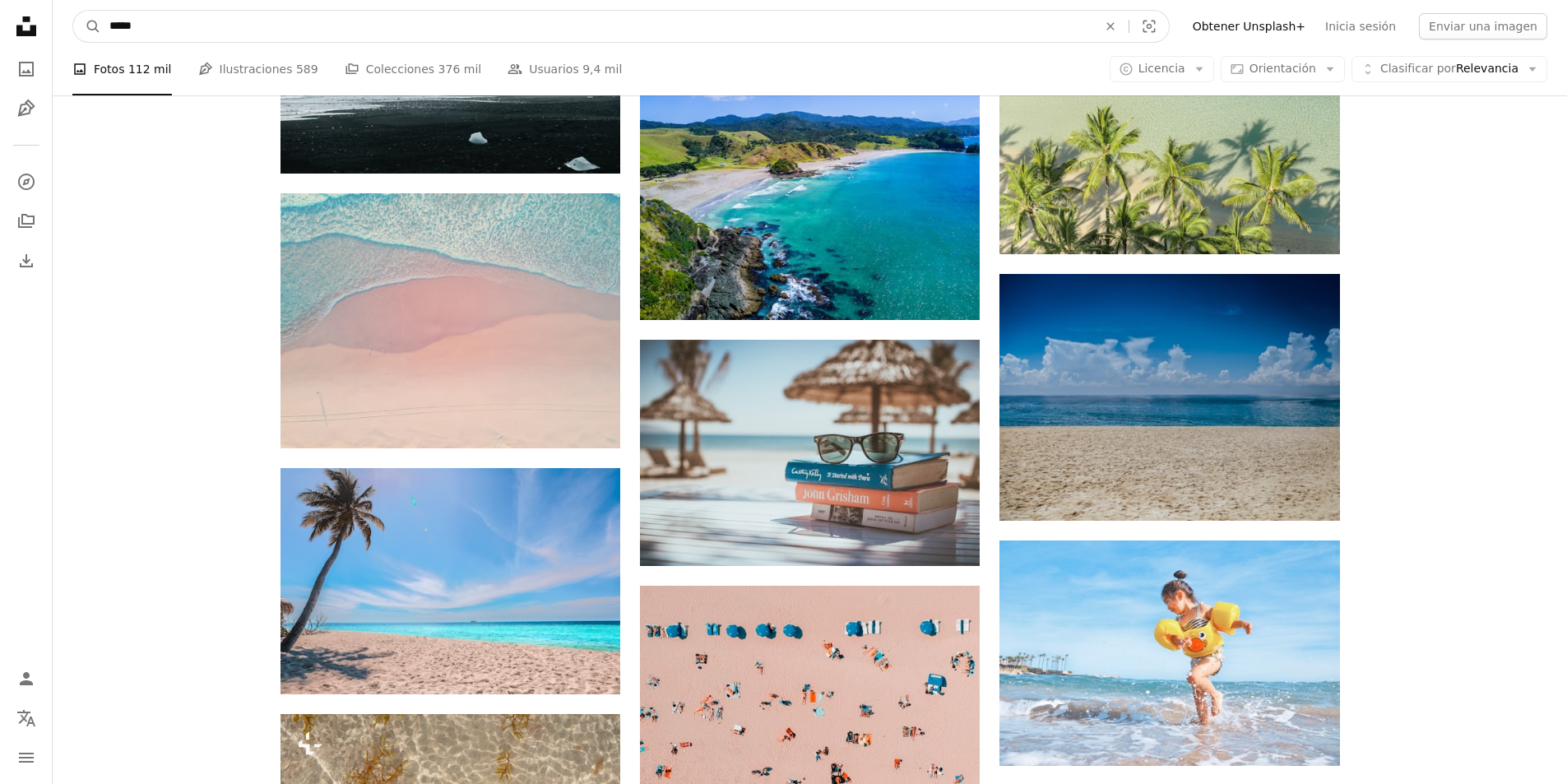
click at [421, 39] on input "*****" at bounding box center [597, 26] width 991 height 31
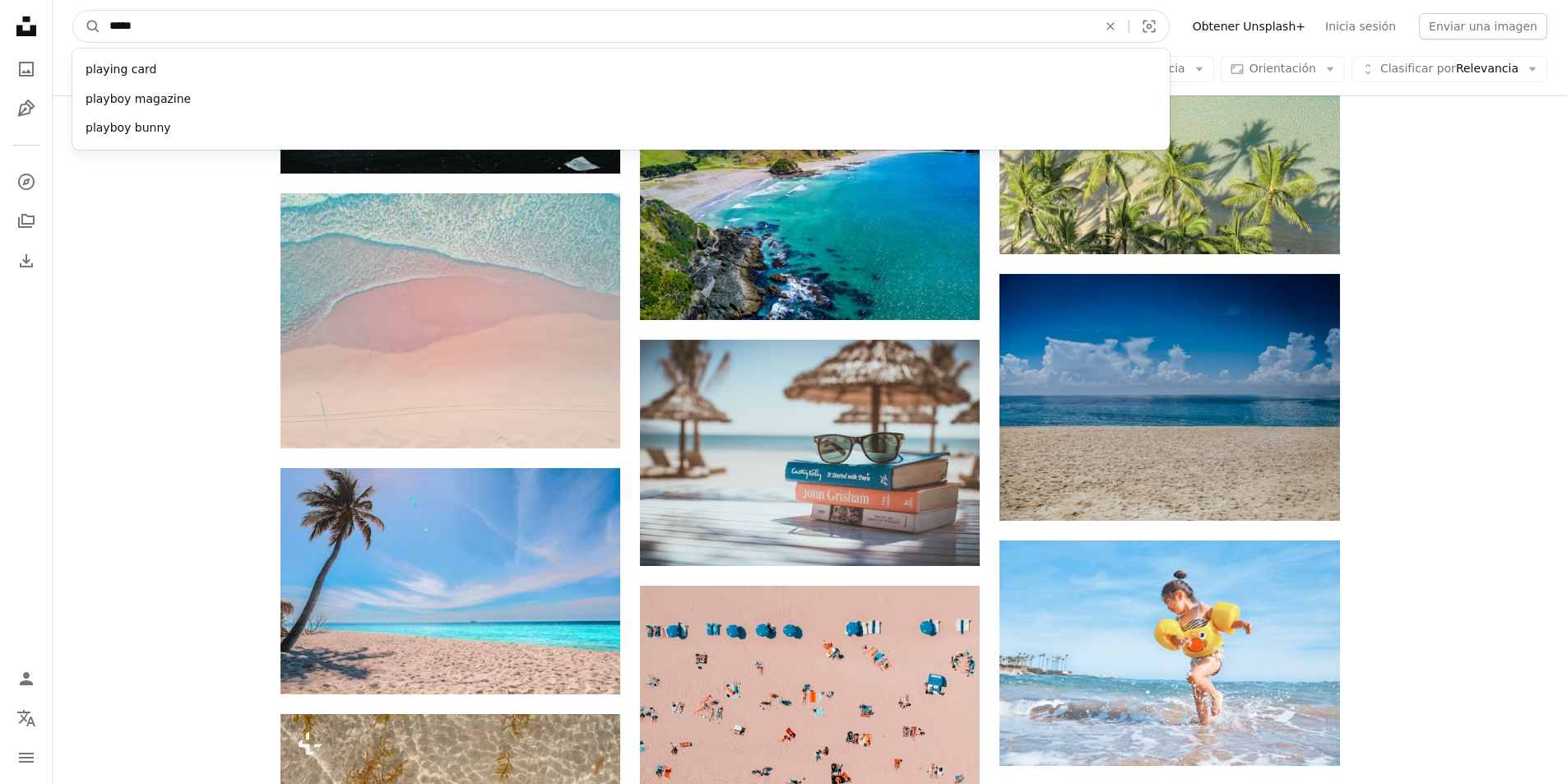
click at [421, 39] on input "*****" at bounding box center [597, 26] width 991 height 31
click at [421, 31] on input "*****" at bounding box center [597, 26] width 991 height 31
click at [420, 28] on input "*****" at bounding box center [597, 26] width 991 height 31
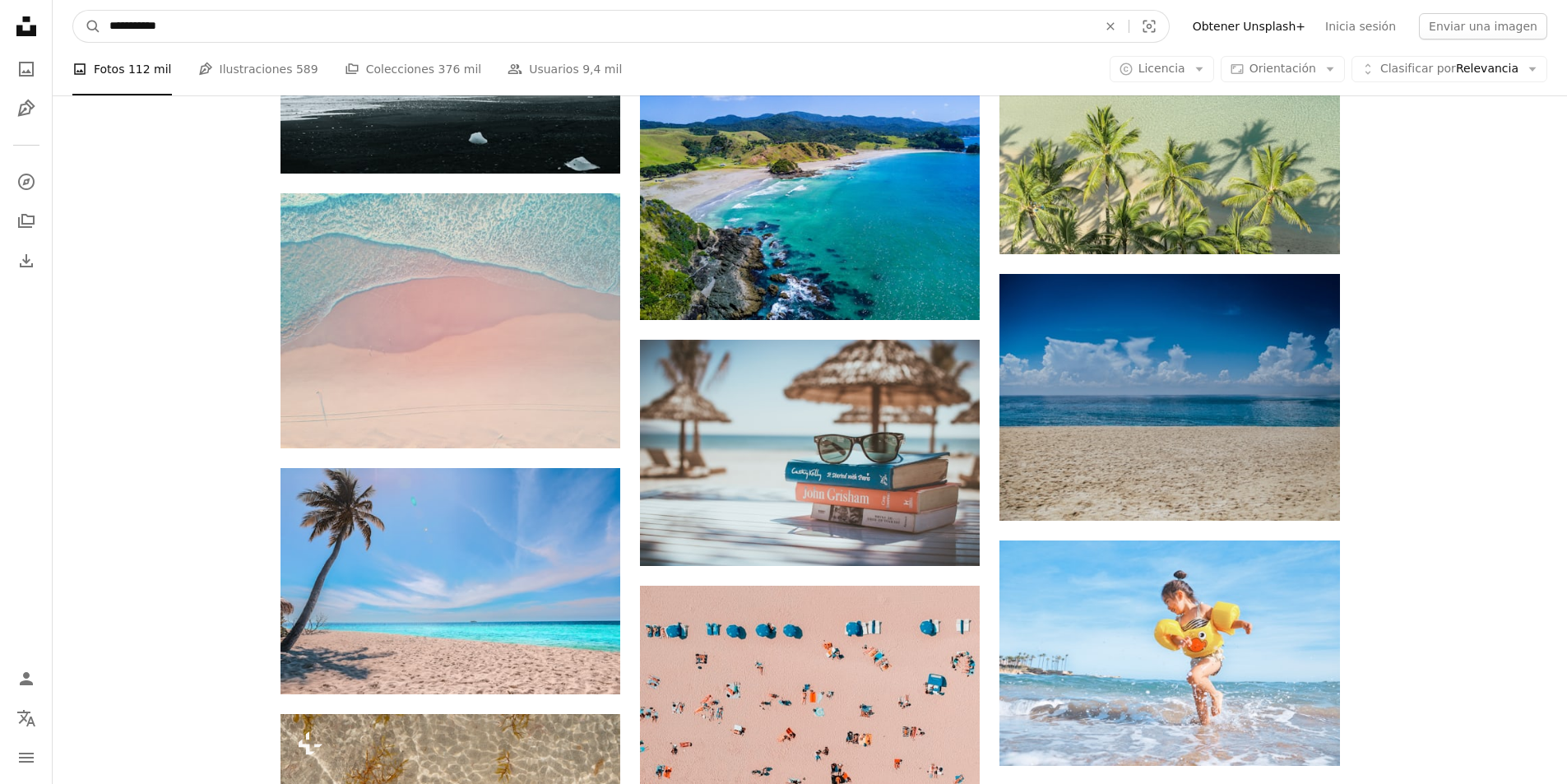
type input "**********"
click button "A magnifying glass" at bounding box center [87, 26] width 28 height 31
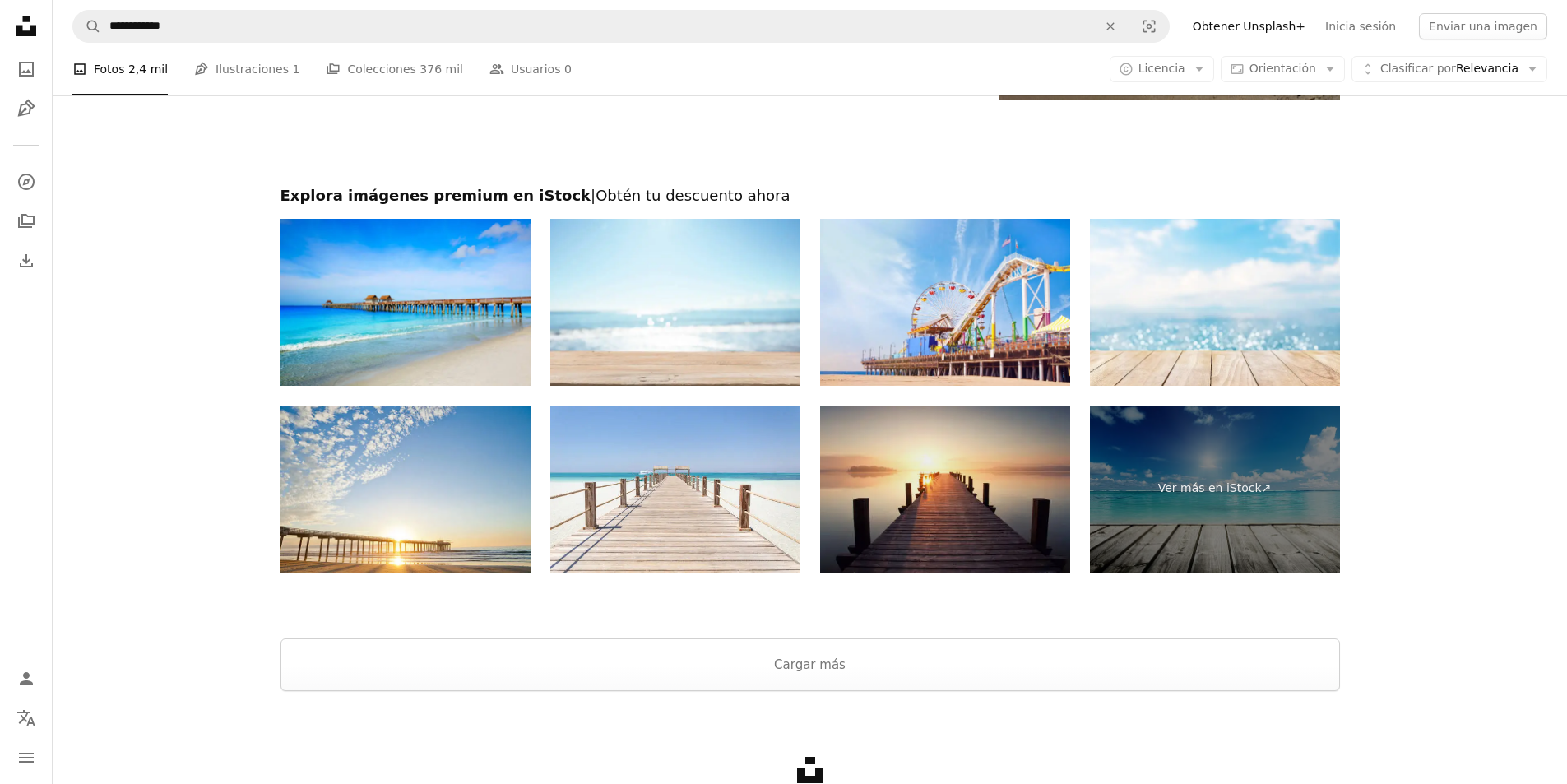
scroll to position [3428, 0]
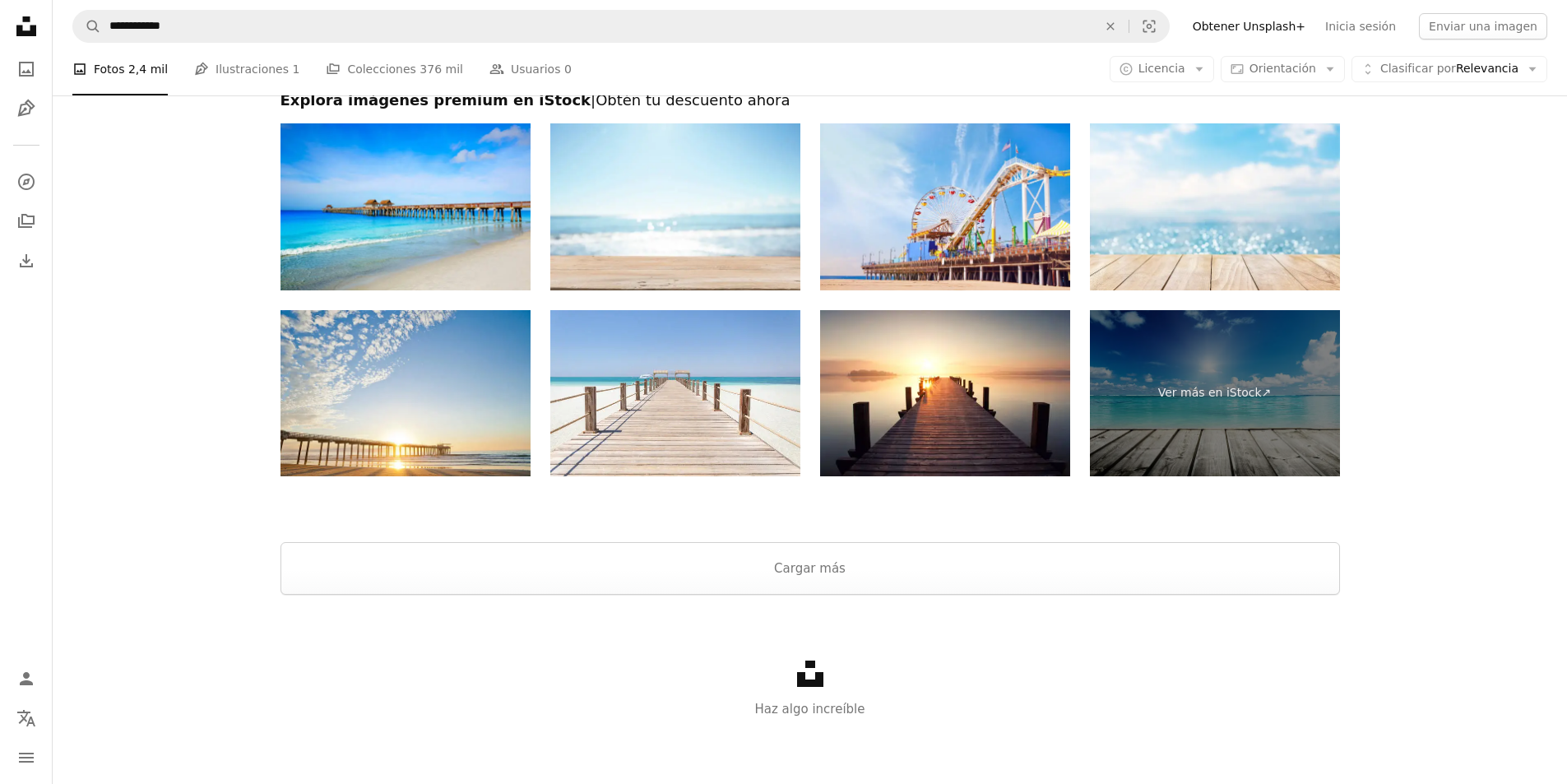
click at [951, 536] on div at bounding box center [809, 522] width 1514 height 40
click at [963, 557] on button "Cargar más" at bounding box center [809, 568] width 1059 height 53
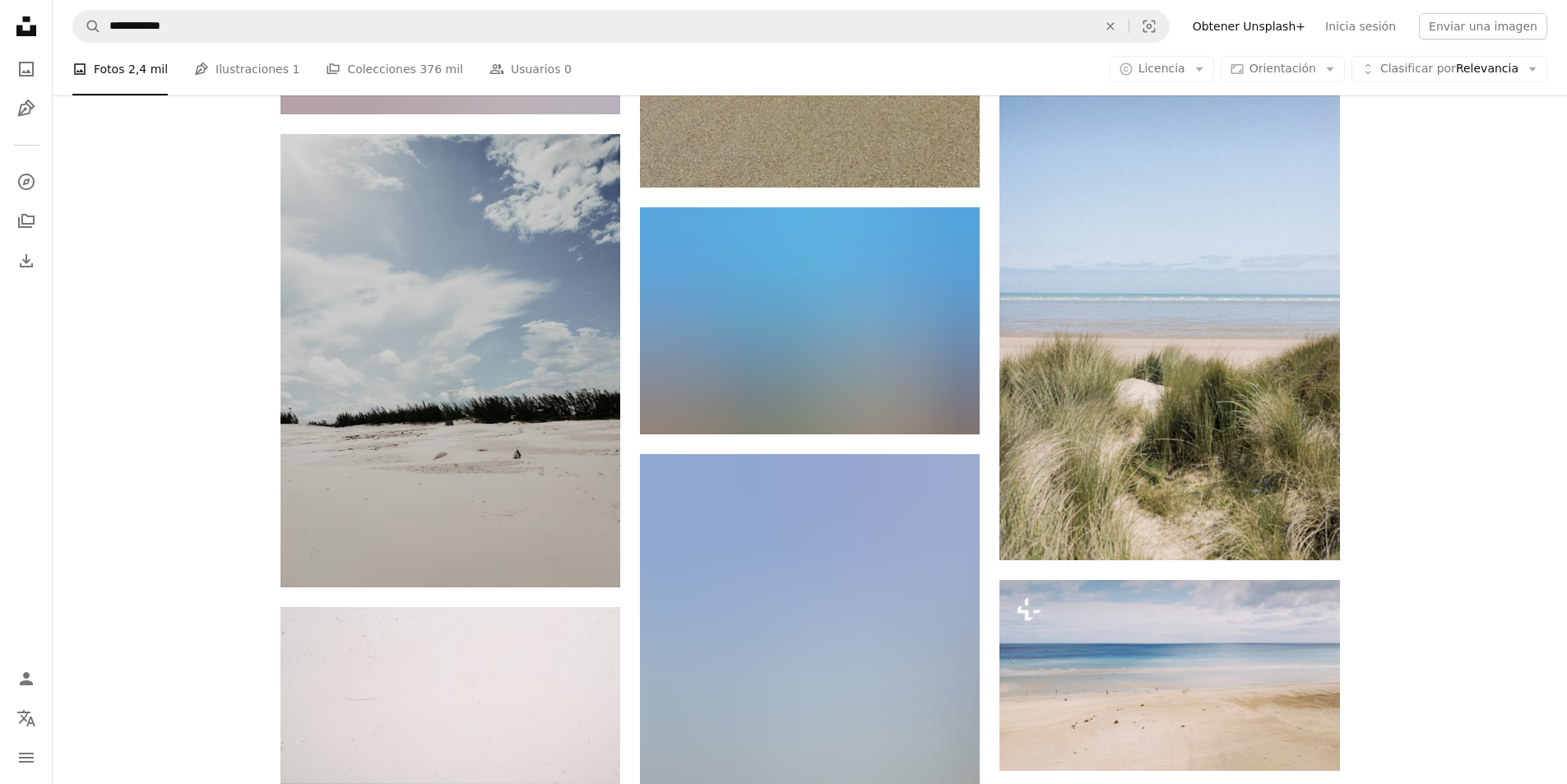
scroll to position [10828, 0]
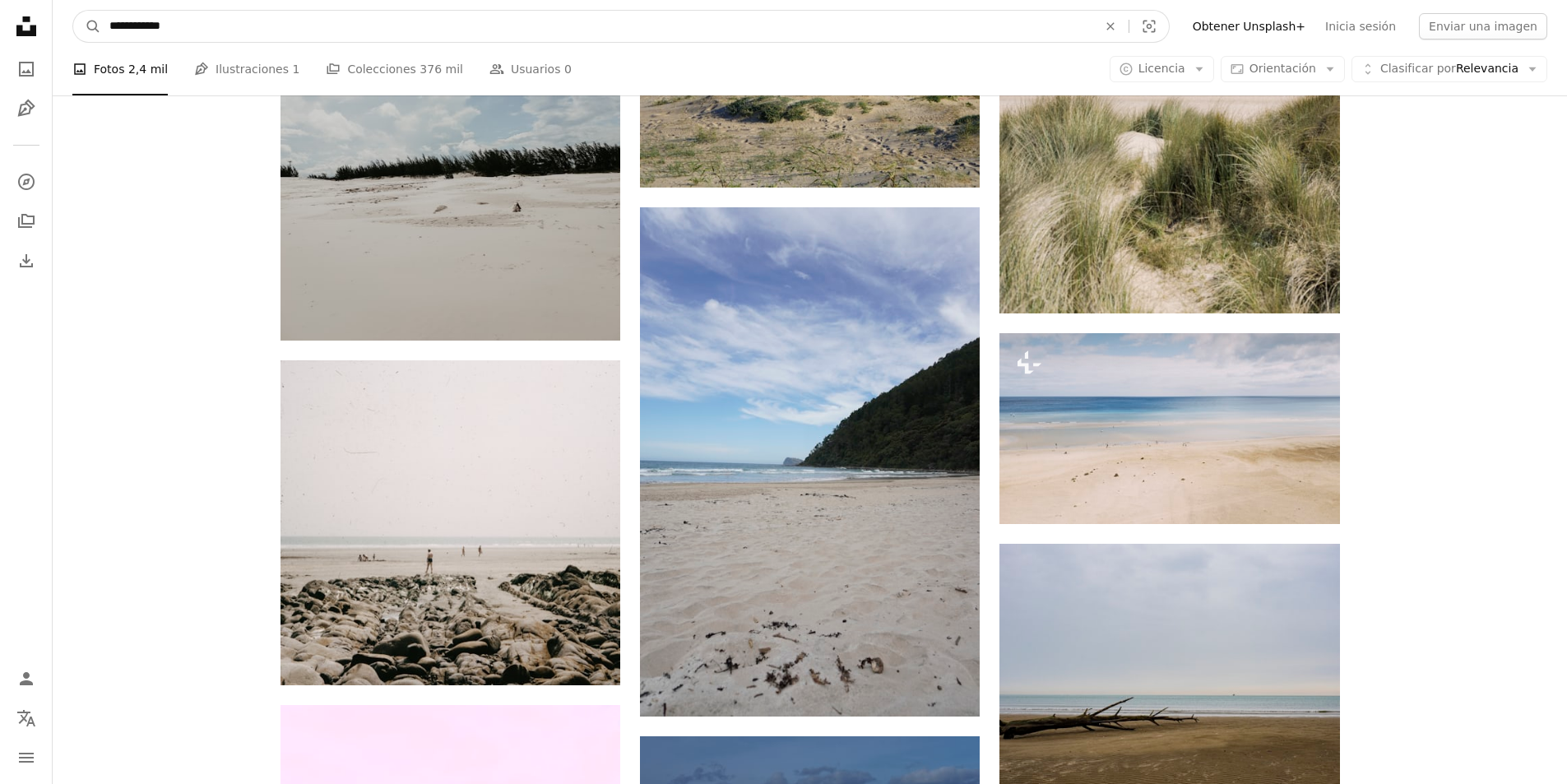
click at [117, 22] on input "**********" at bounding box center [597, 26] width 991 height 31
type input "******"
click button "A magnifying glass" at bounding box center [87, 26] width 28 height 31
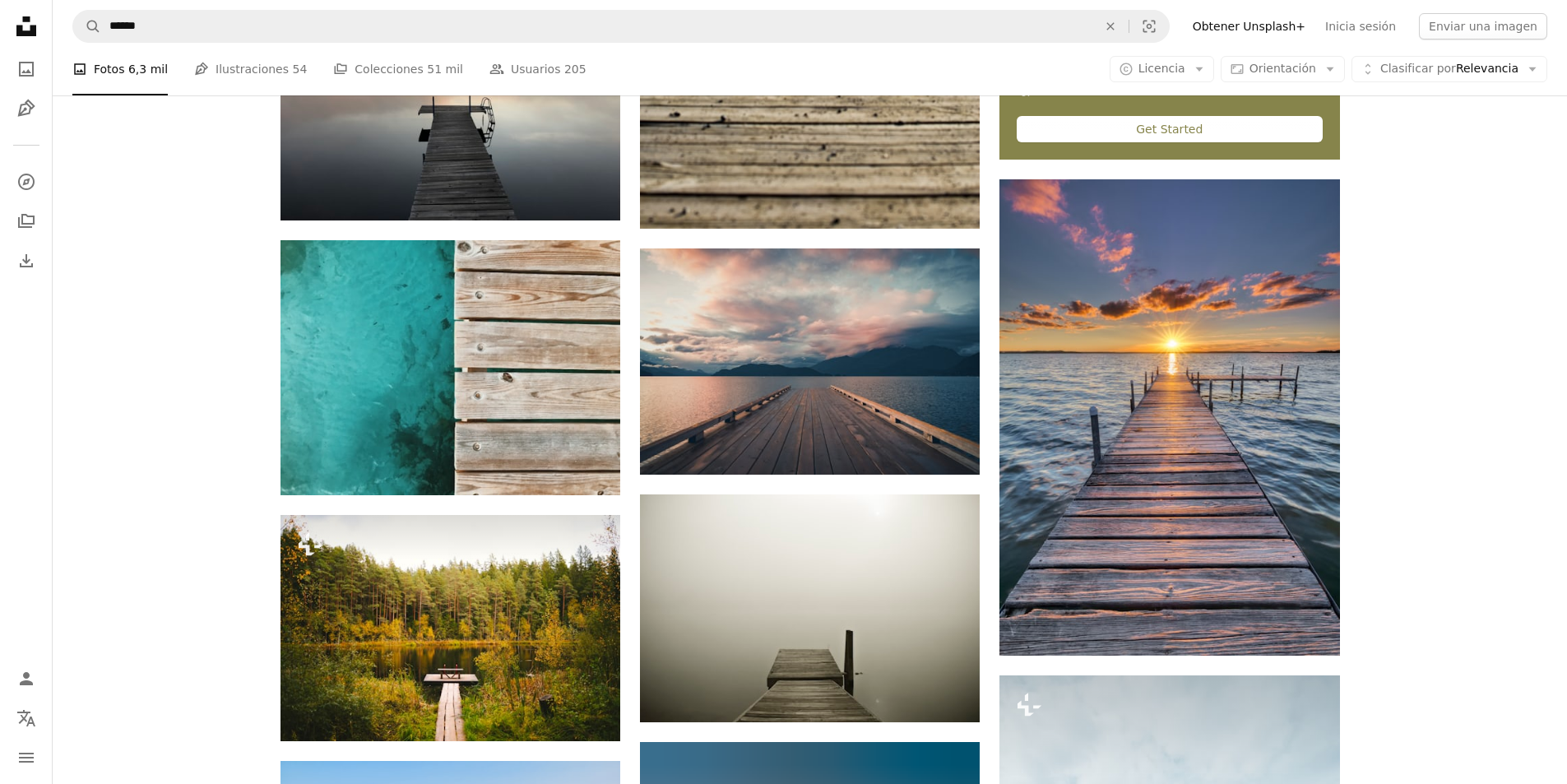
scroll to position [987, 0]
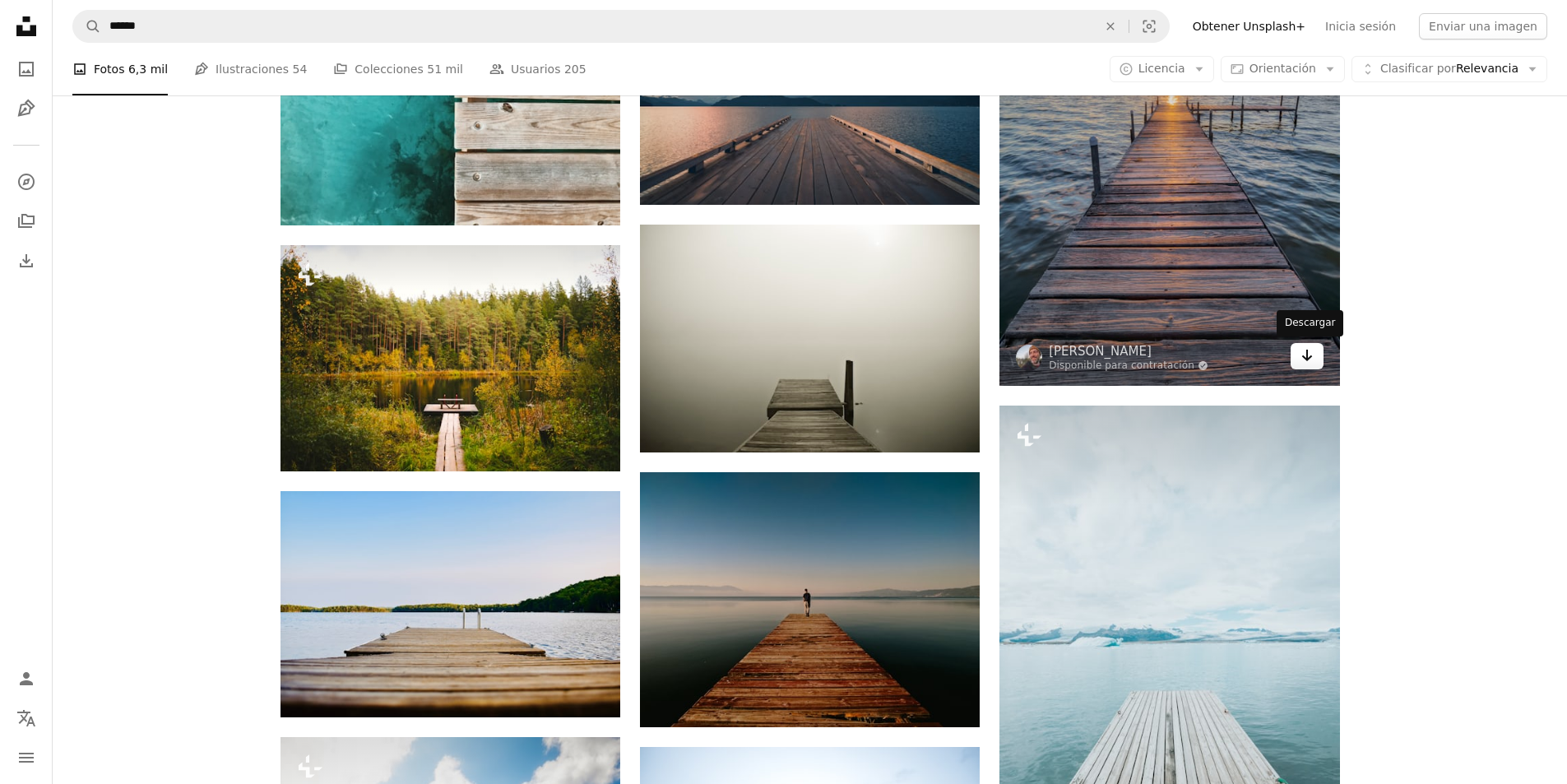
click at [1301, 358] on icon "Arrow pointing down" at bounding box center [1307, 355] width 13 height 20
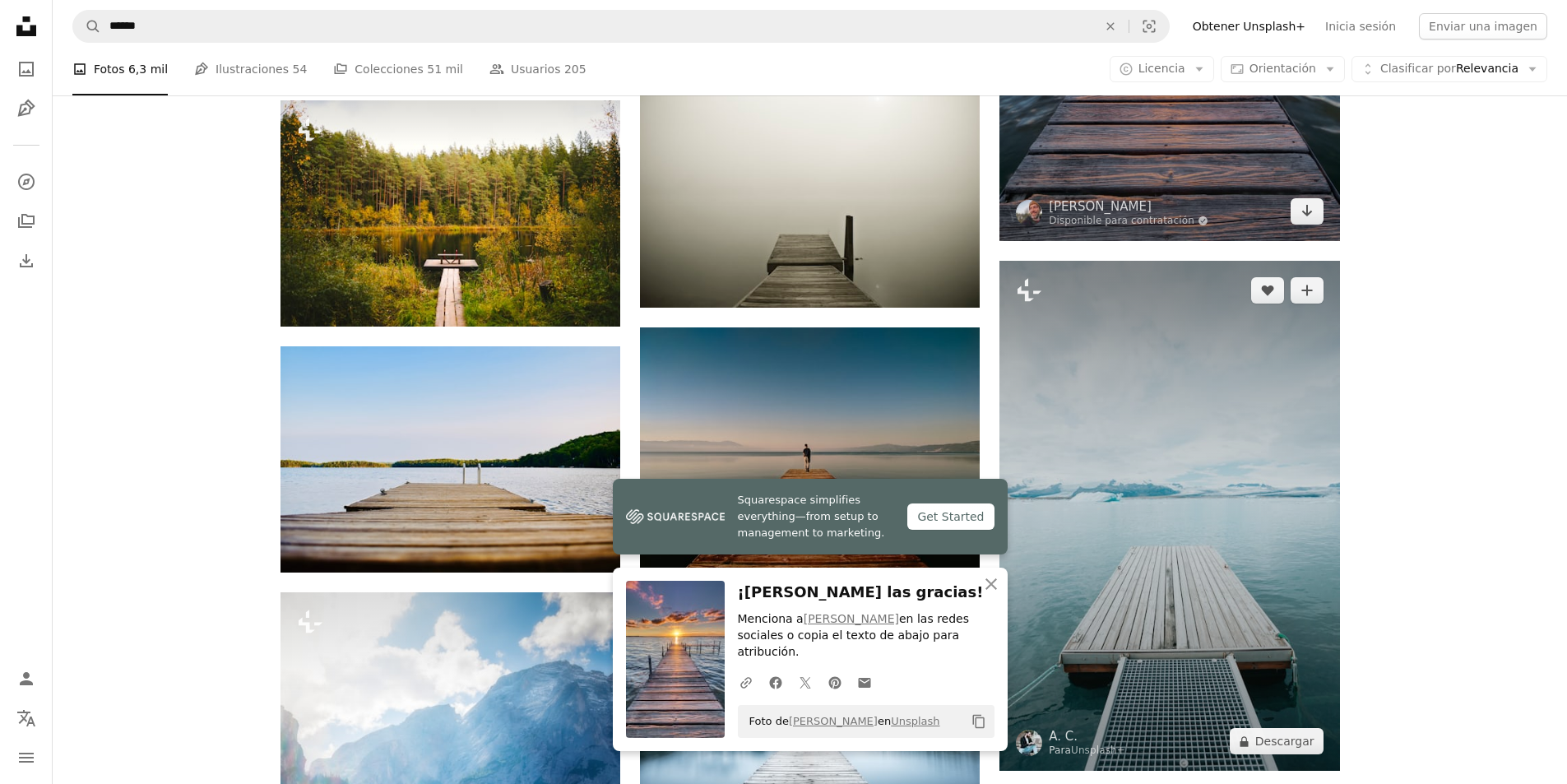
scroll to position [1398, 0]
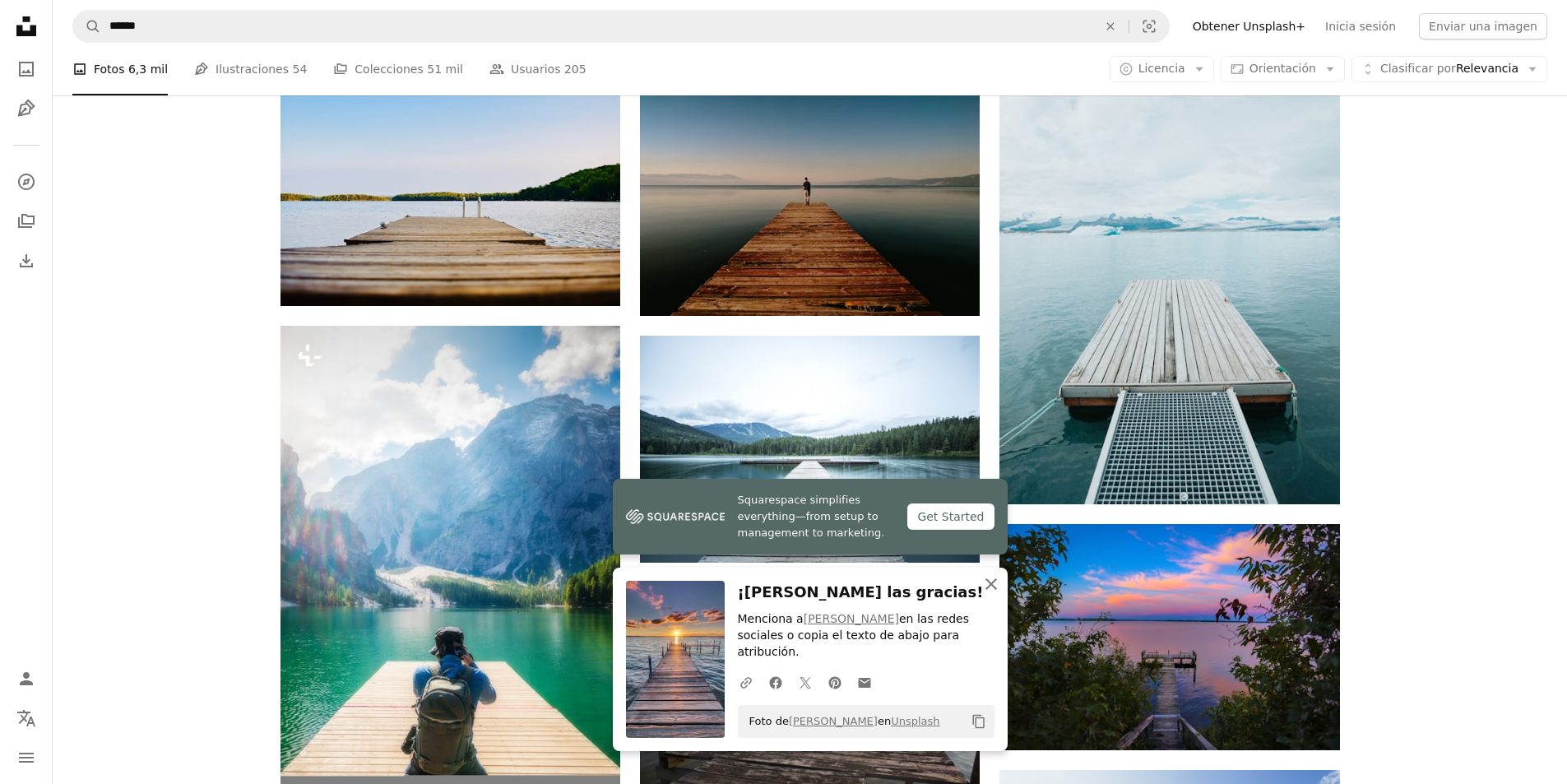
click at [995, 590] on icon "button" at bounding box center [991, 583] width 11 height 11
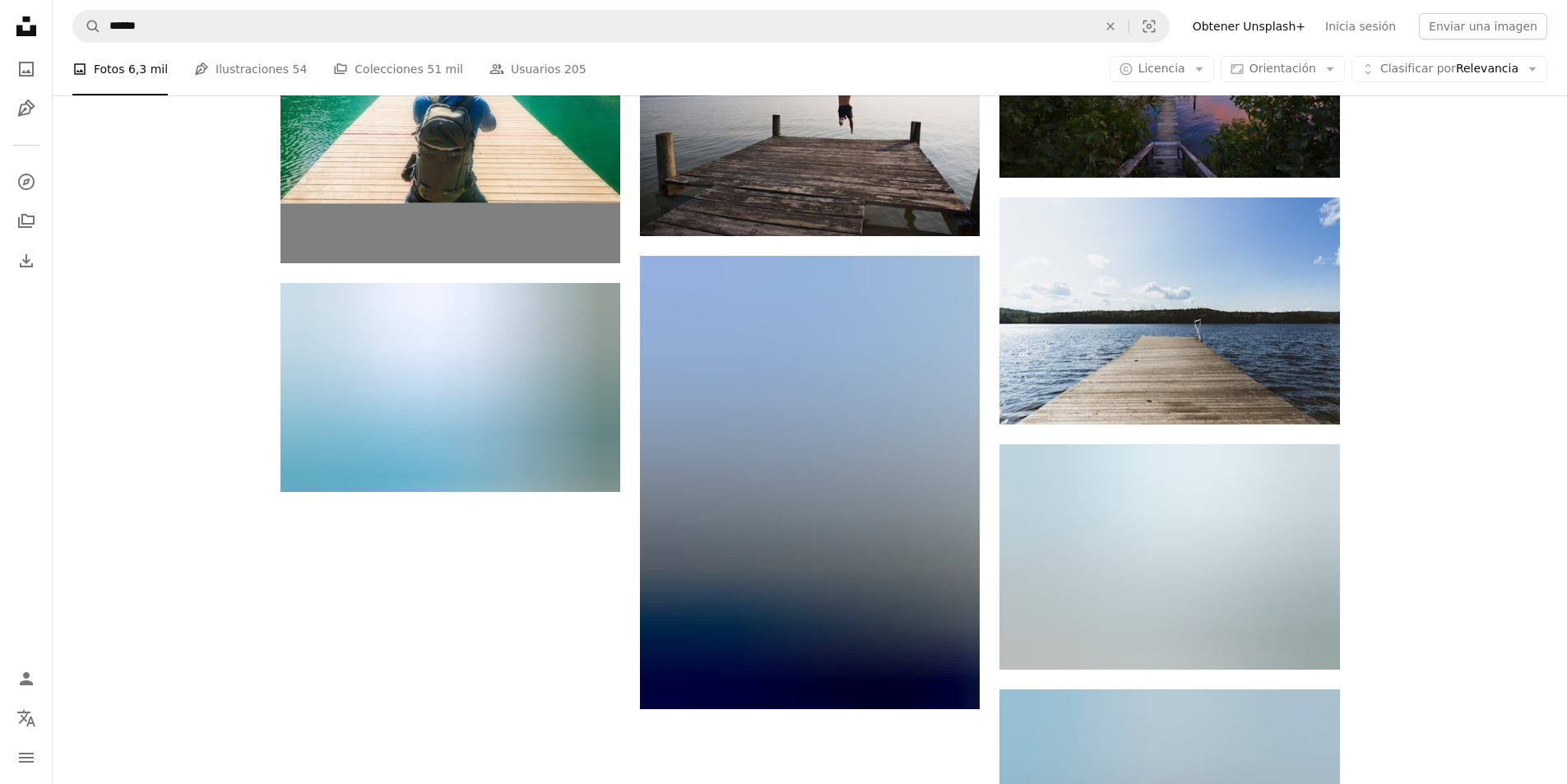
scroll to position [1973, 0]
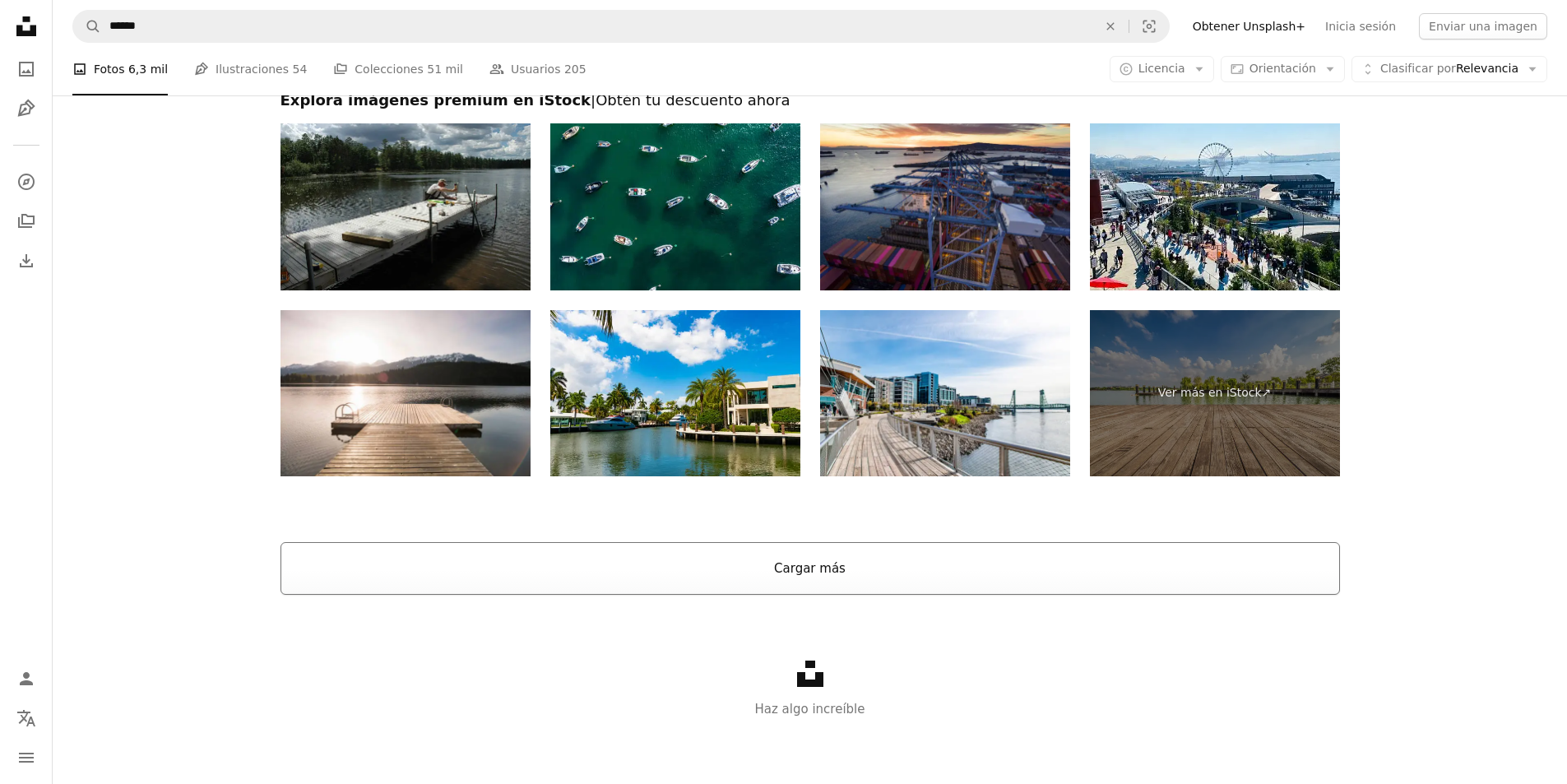
click at [986, 554] on button "Cargar más" at bounding box center [809, 568] width 1059 height 53
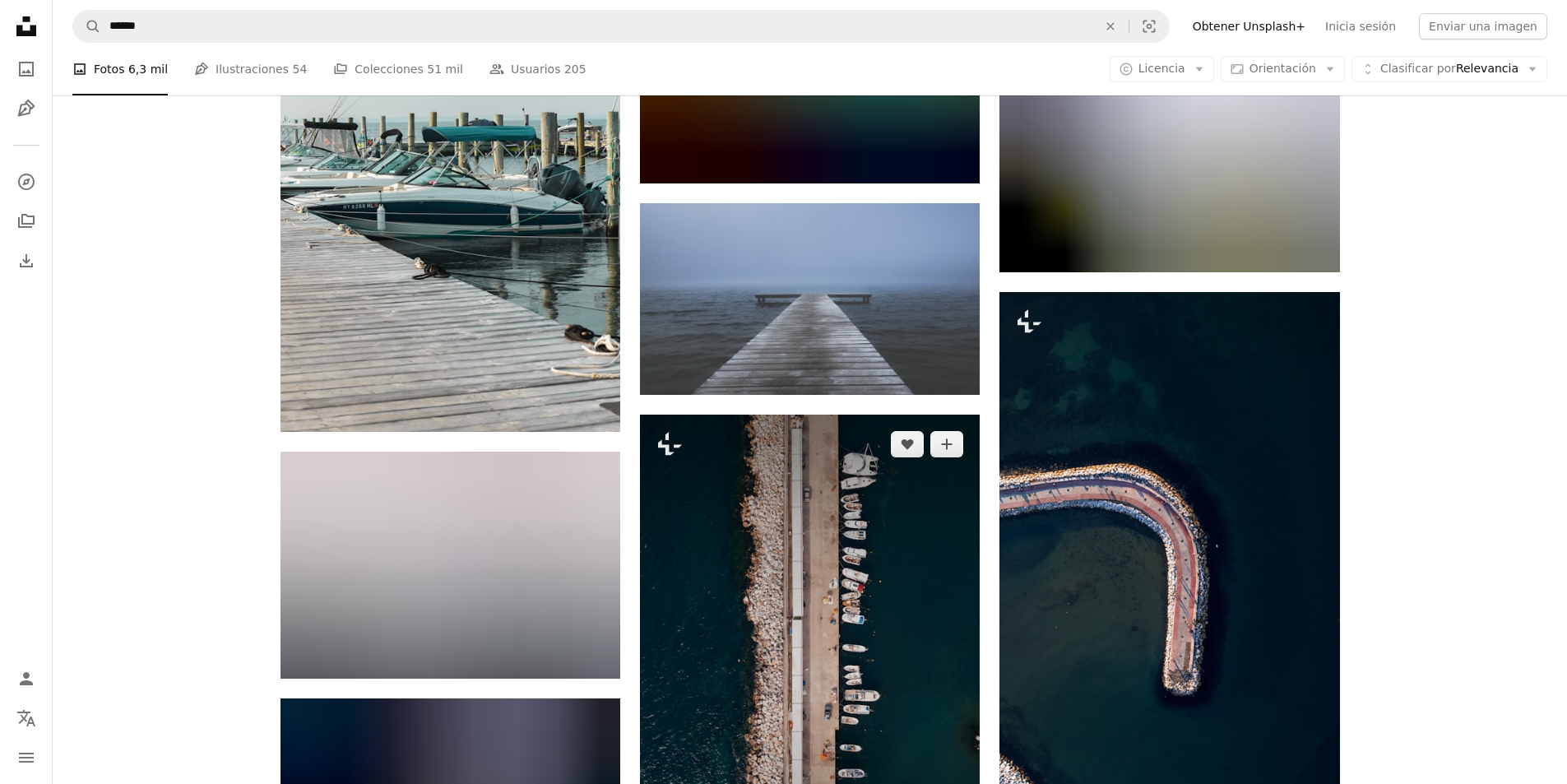
scroll to position [27989, 0]
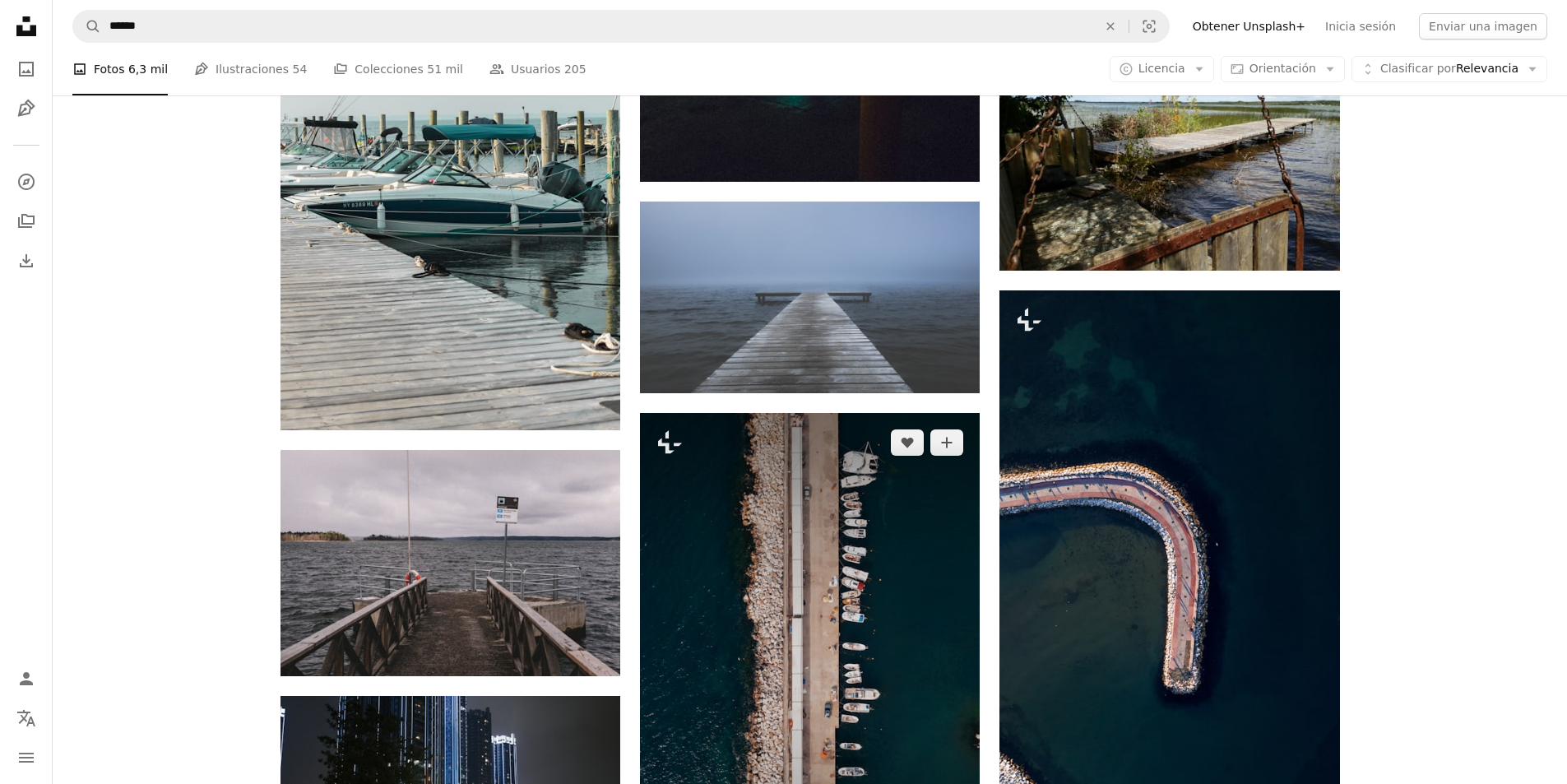
click at [855, 516] on img at bounding box center [809, 668] width 340 height 510
click at [739, 480] on img at bounding box center [809, 668] width 340 height 510
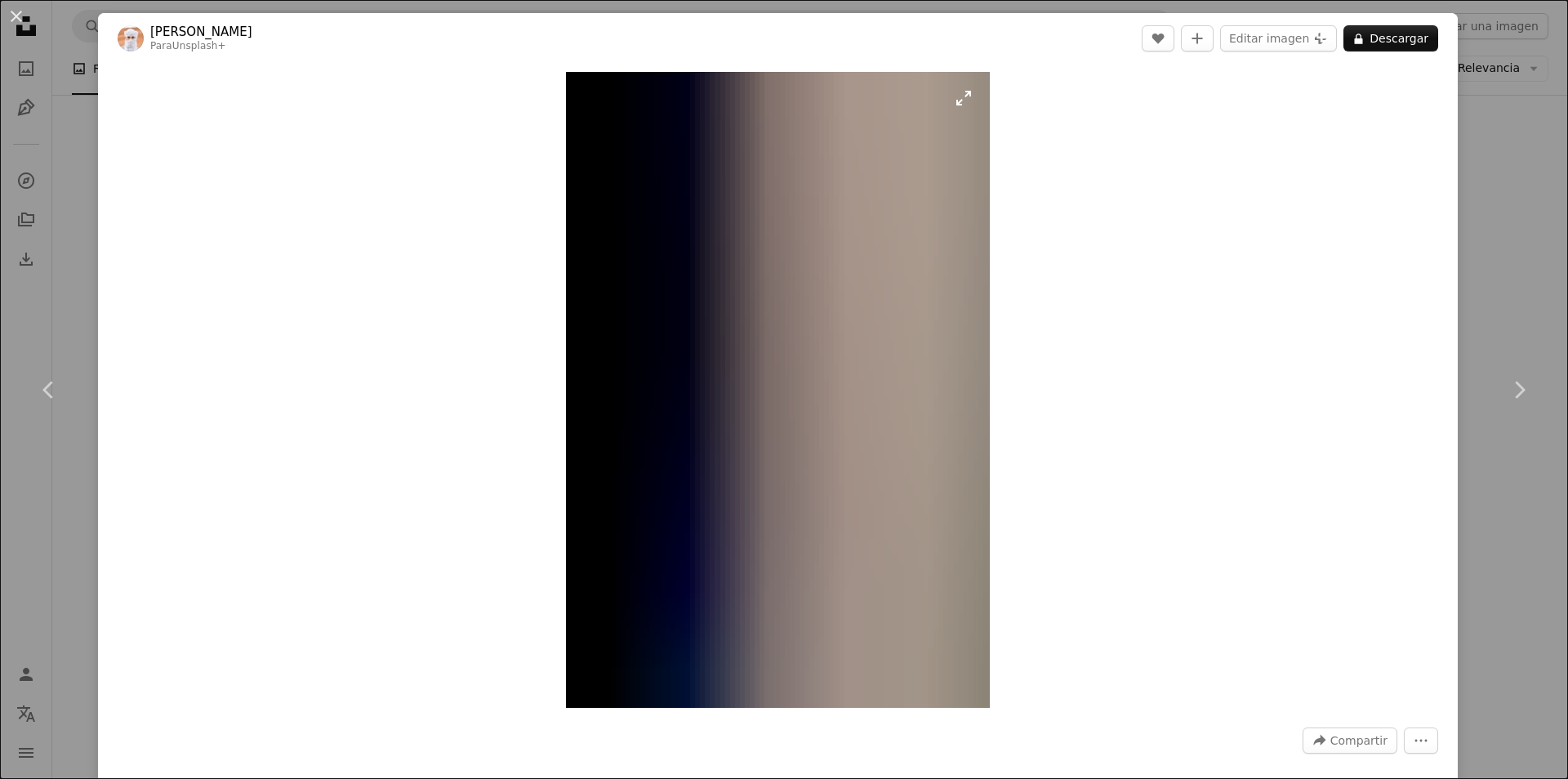
scroll to position [28054, 0]
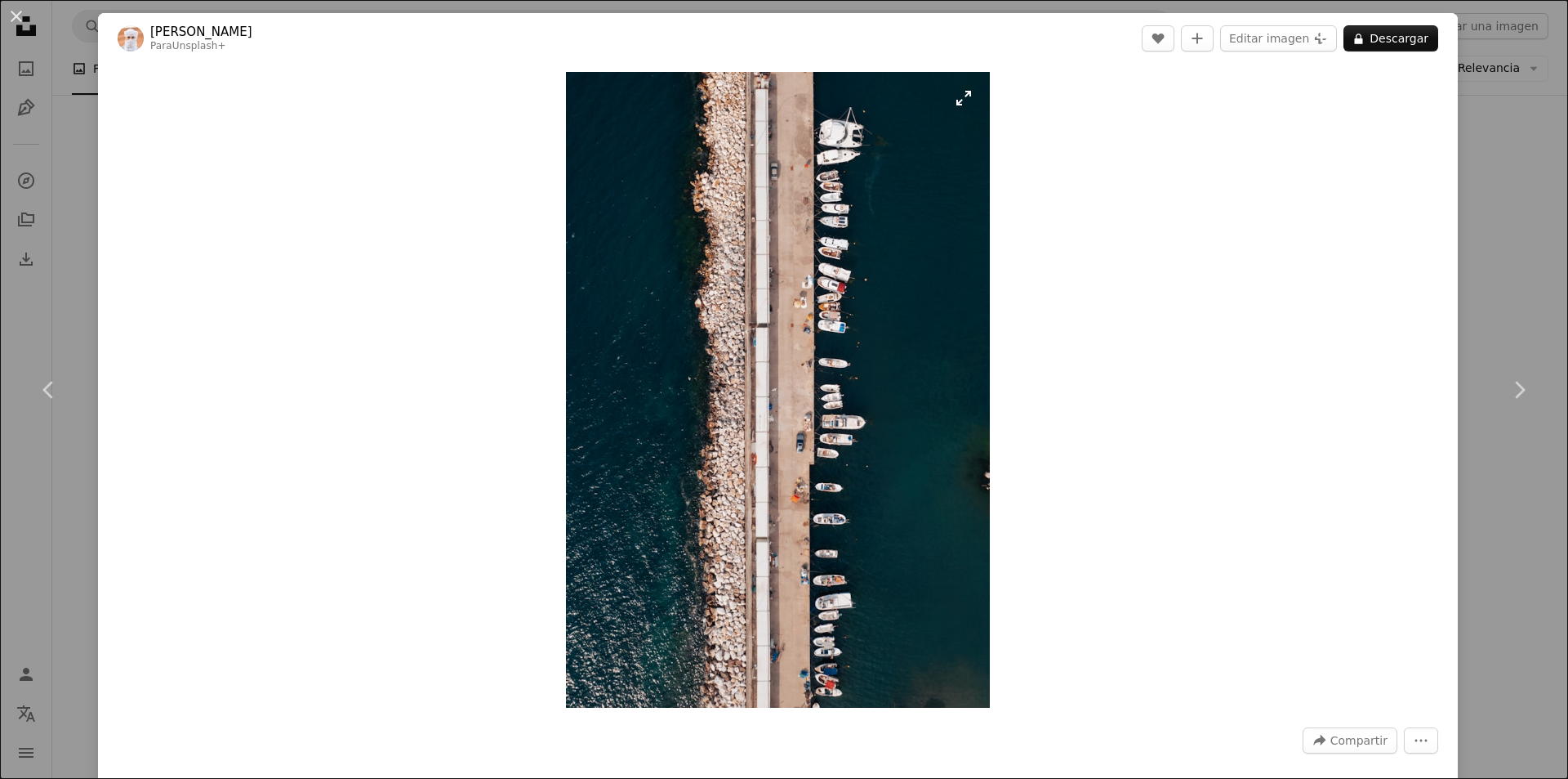
click at [757, 453] on img "Ampliar en esta imagen" at bounding box center [778, 390] width 424 height 636
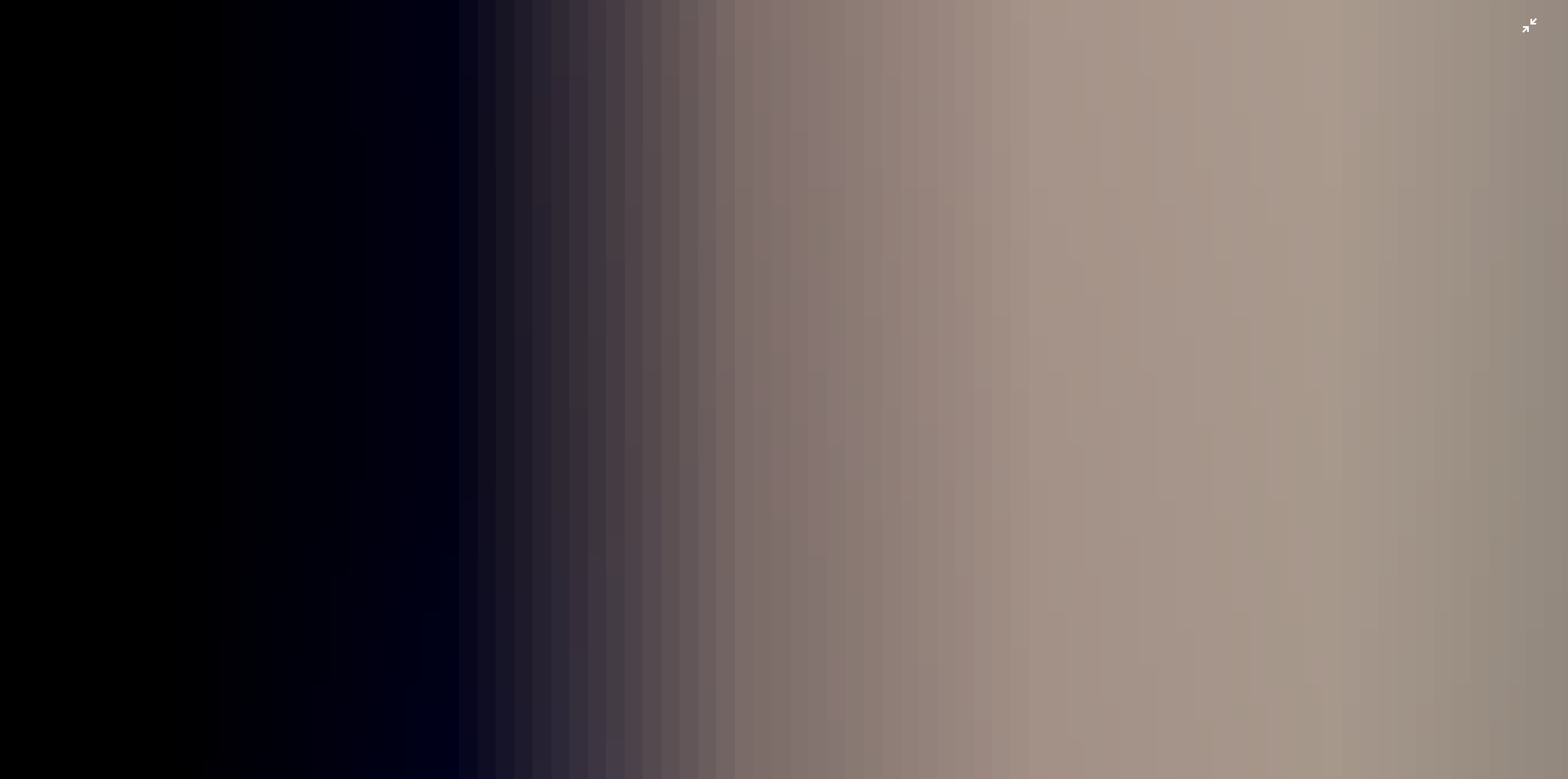
scroll to position [898, 0]
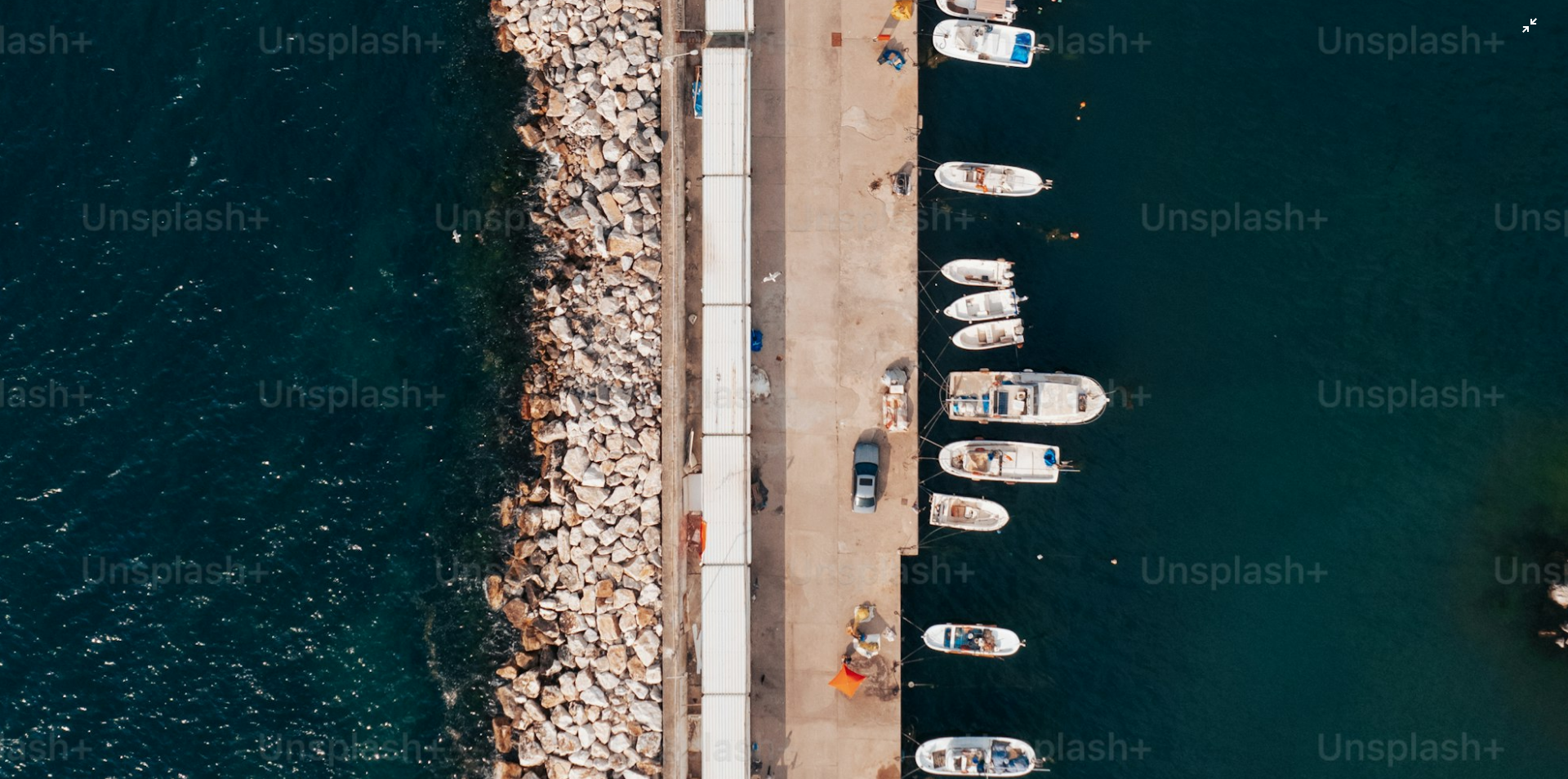
click at [738, 458] on img "Reducir el zoom en esta imagen" at bounding box center [784, 278] width 1570 height 2355
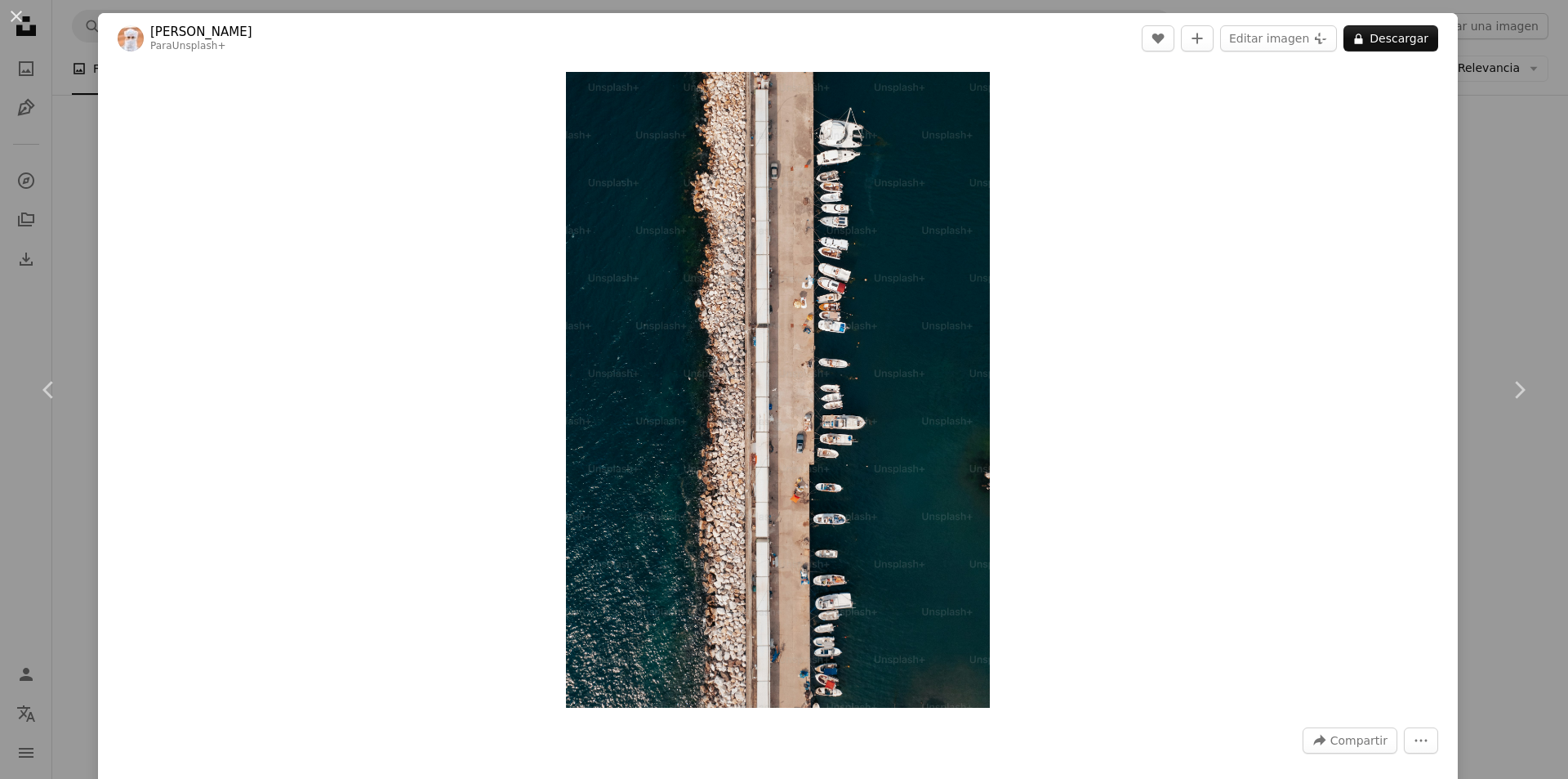
click at [1538, 196] on div "An X shape Chevron left Chevron right [PERSON_NAME] Para Unsplash+ A heart A pl…" at bounding box center [784, 389] width 1568 height 779
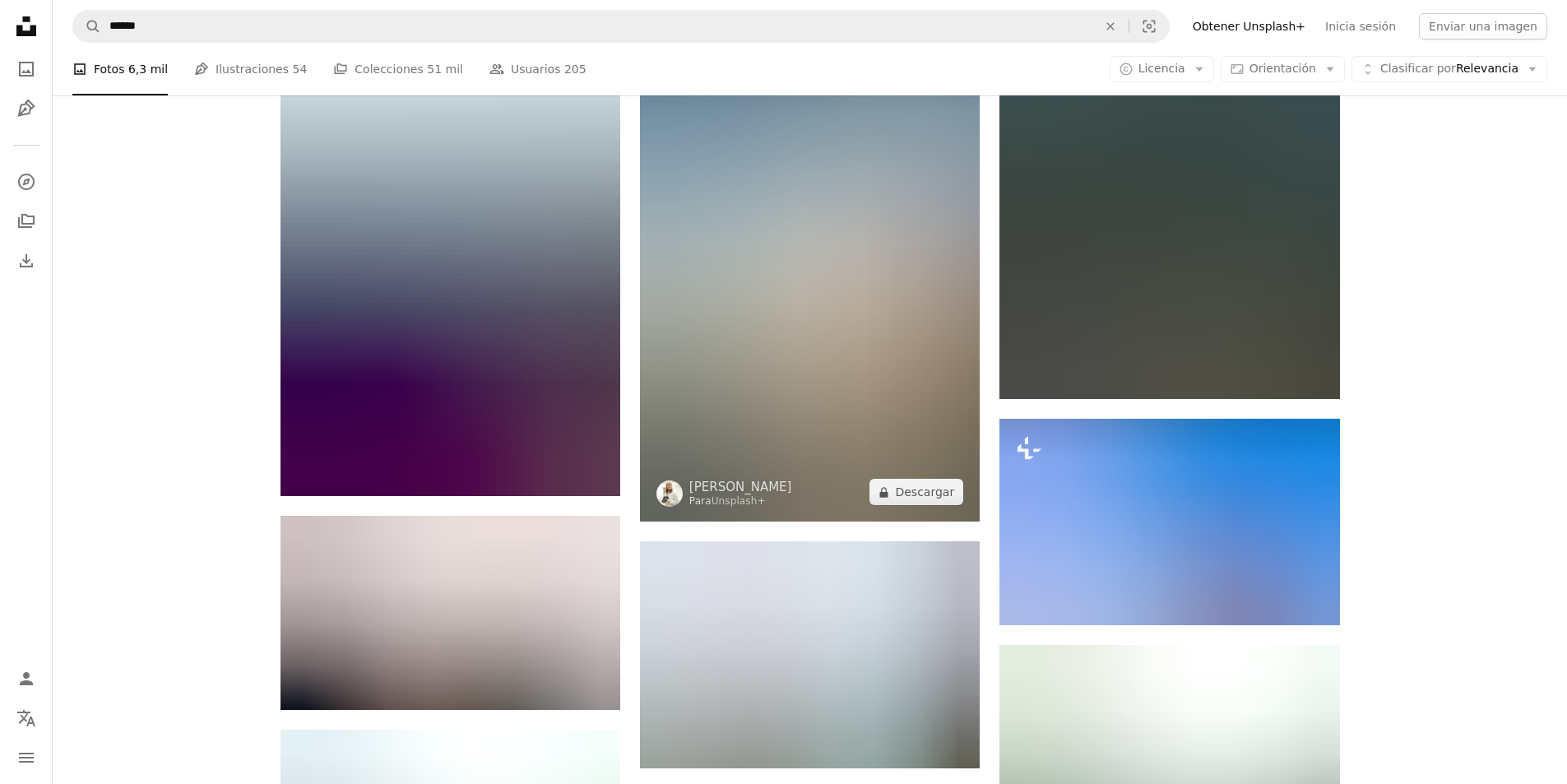
scroll to position [38842, 0]
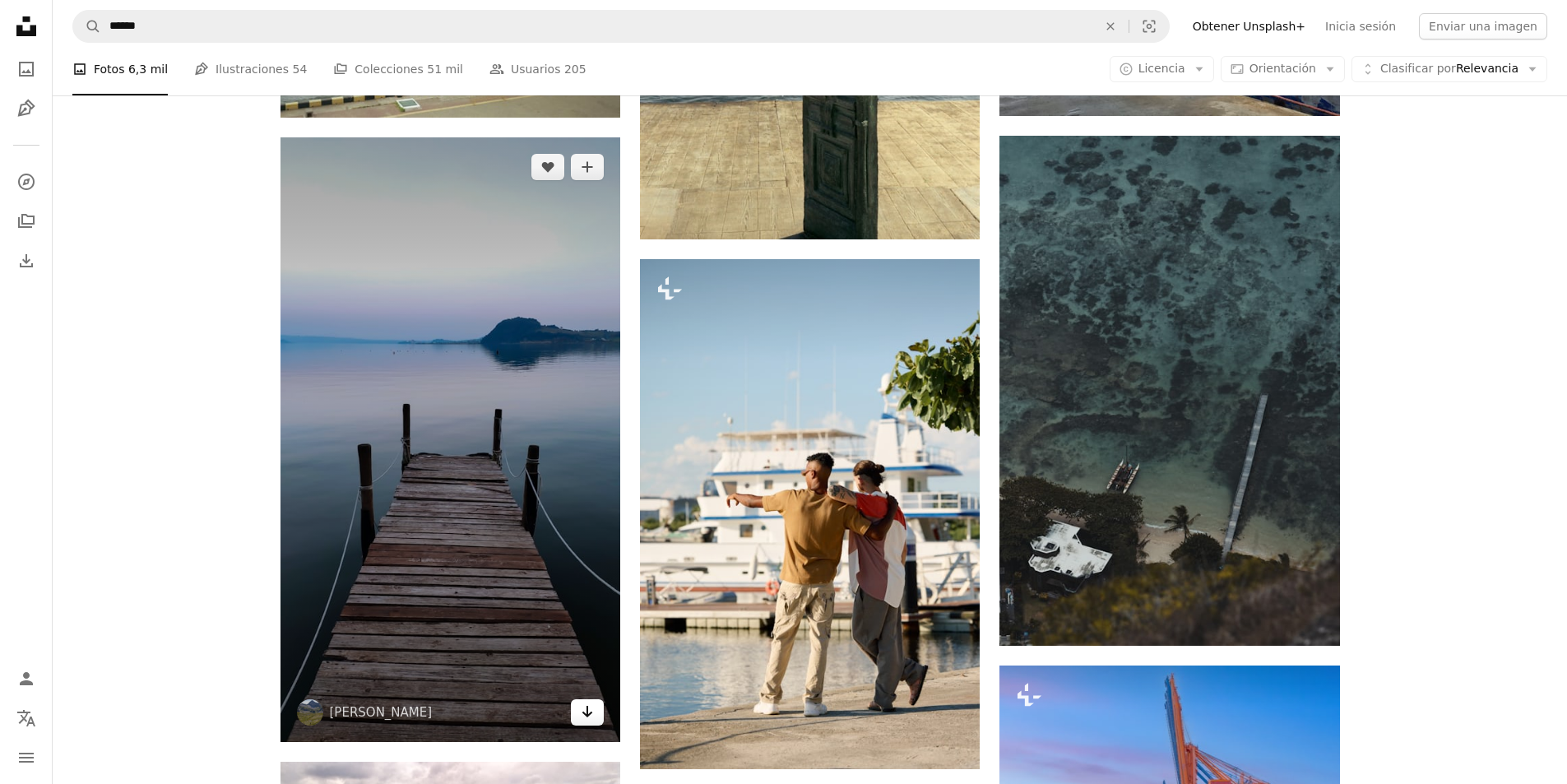
click at [590, 699] on link "Arrow pointing down" at bounding box center [587, 712] width 33 height 26
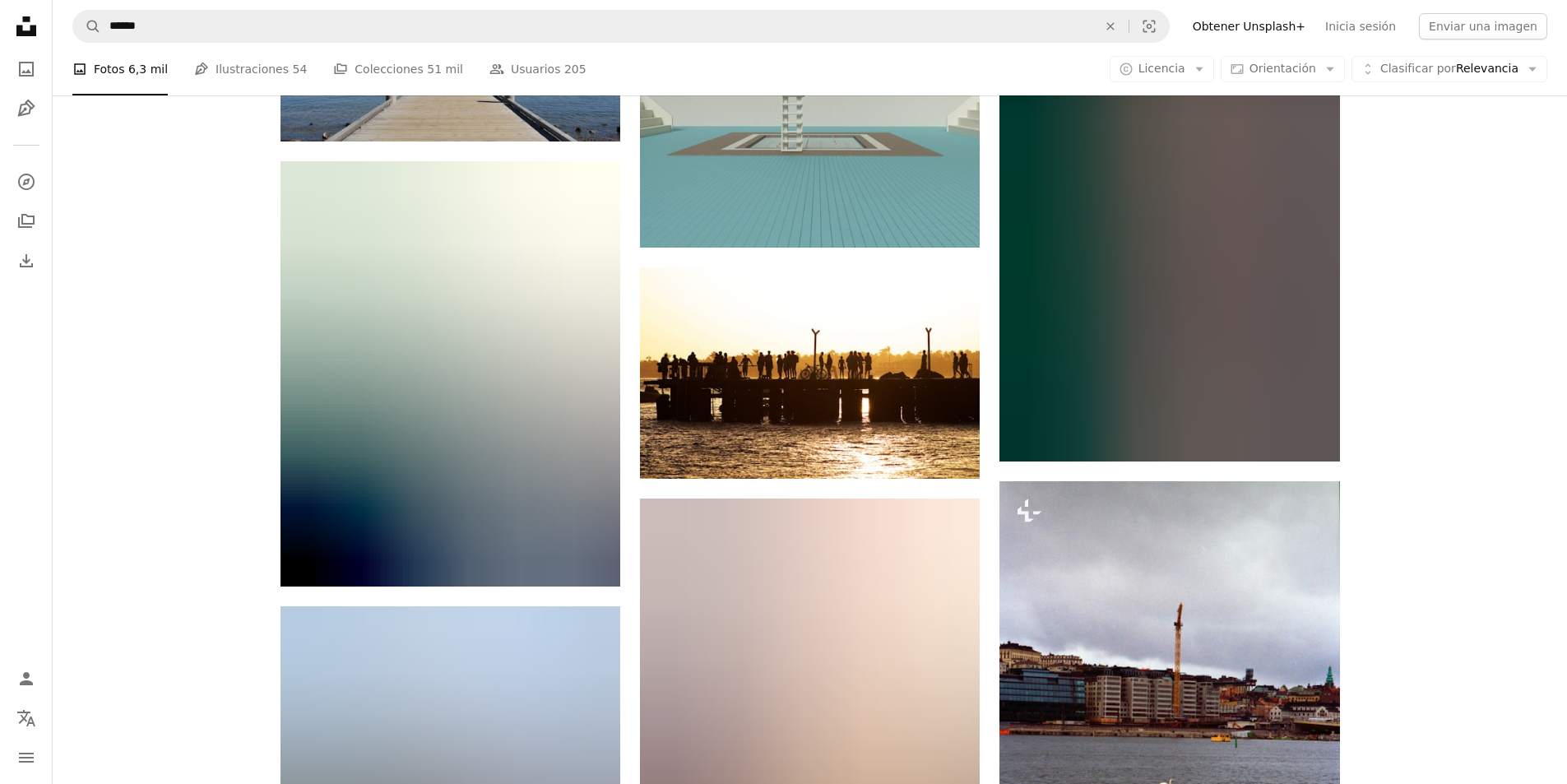
scroll to position [54055, 0]
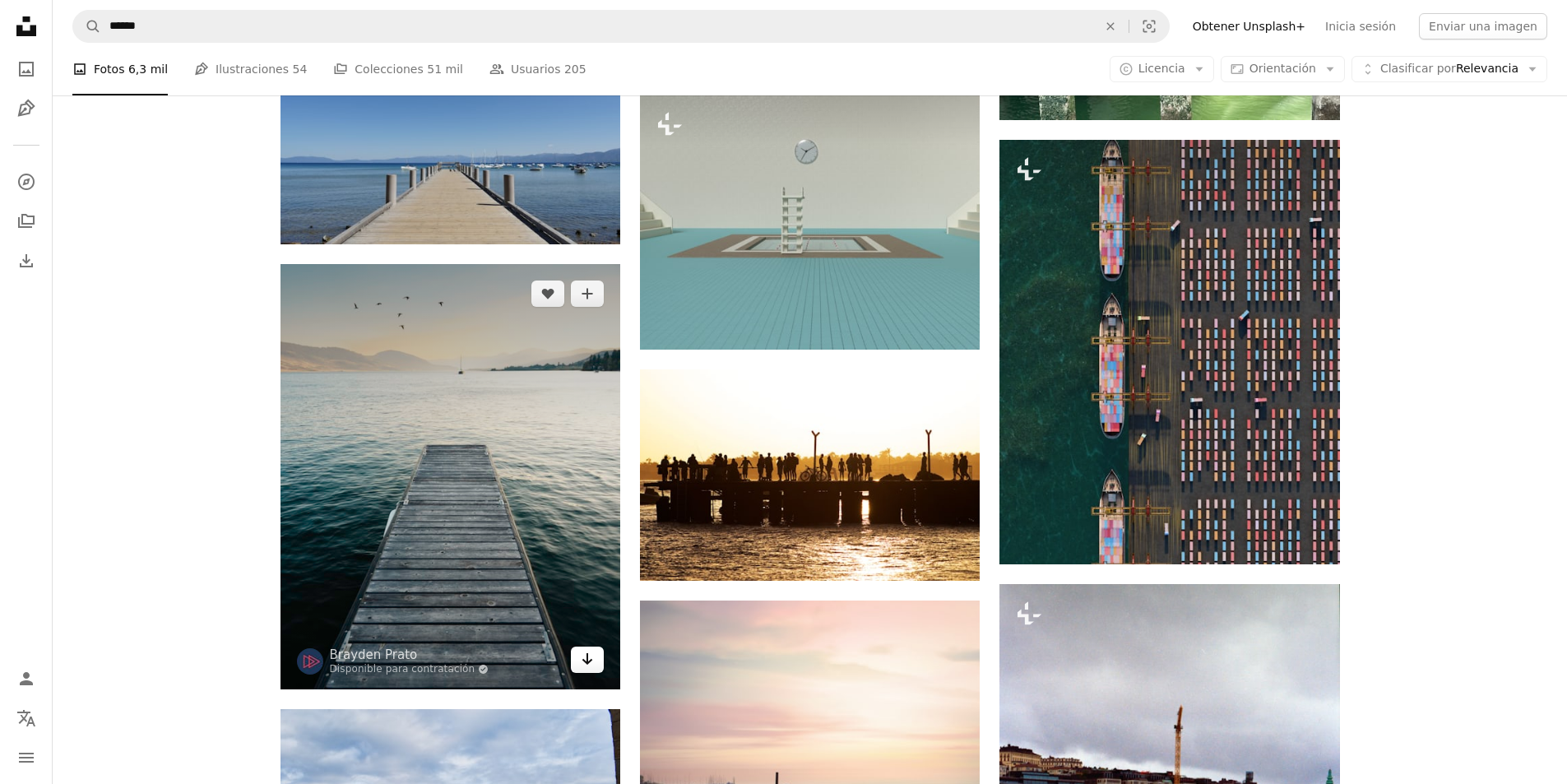
click at [575, 653] on link "Arrow pointing down" at bounding box center [587, 660] width 33 height 26
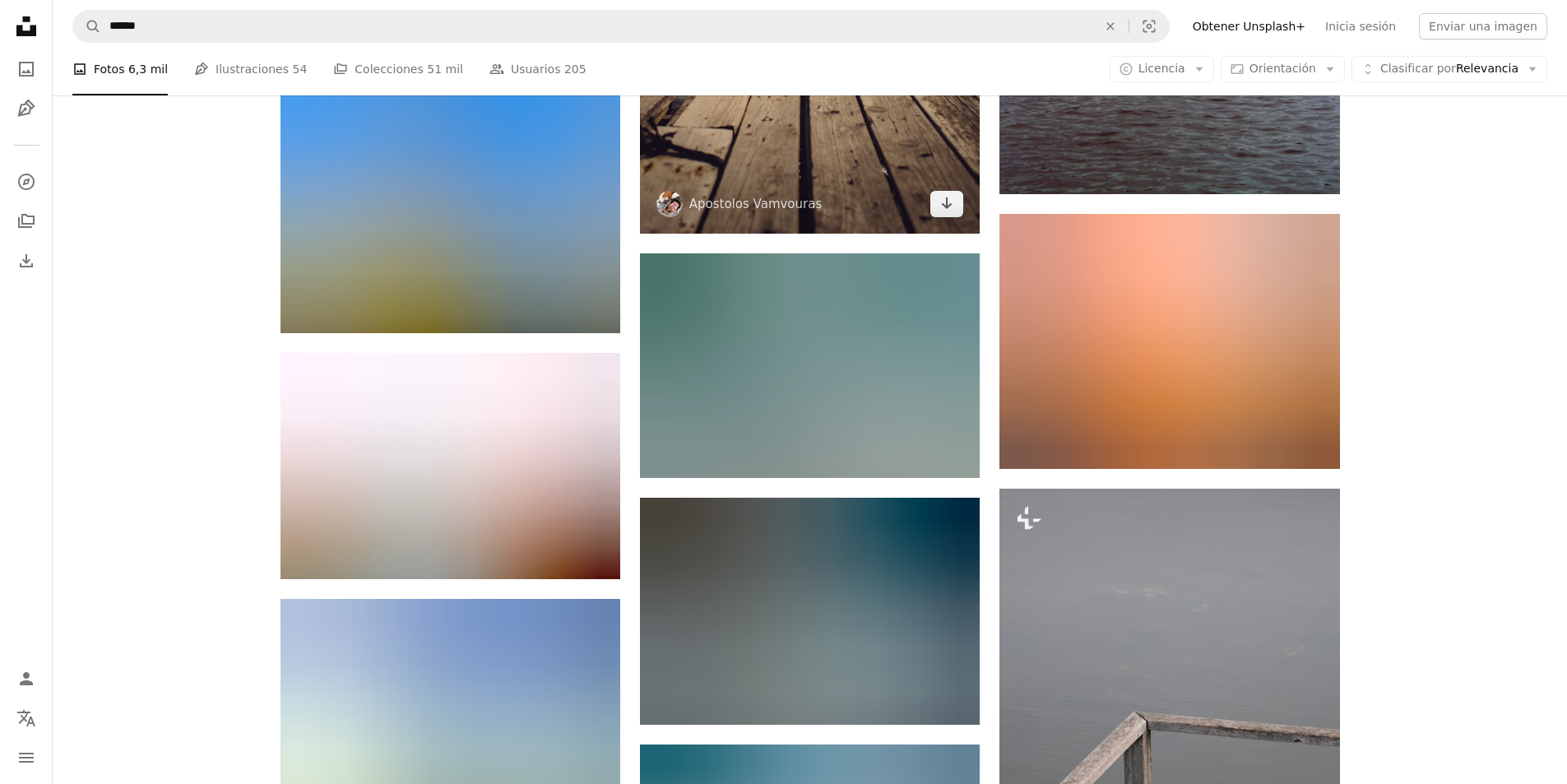
scroll to position [55205, 0]
